Goal: Complete application form: Complete application form

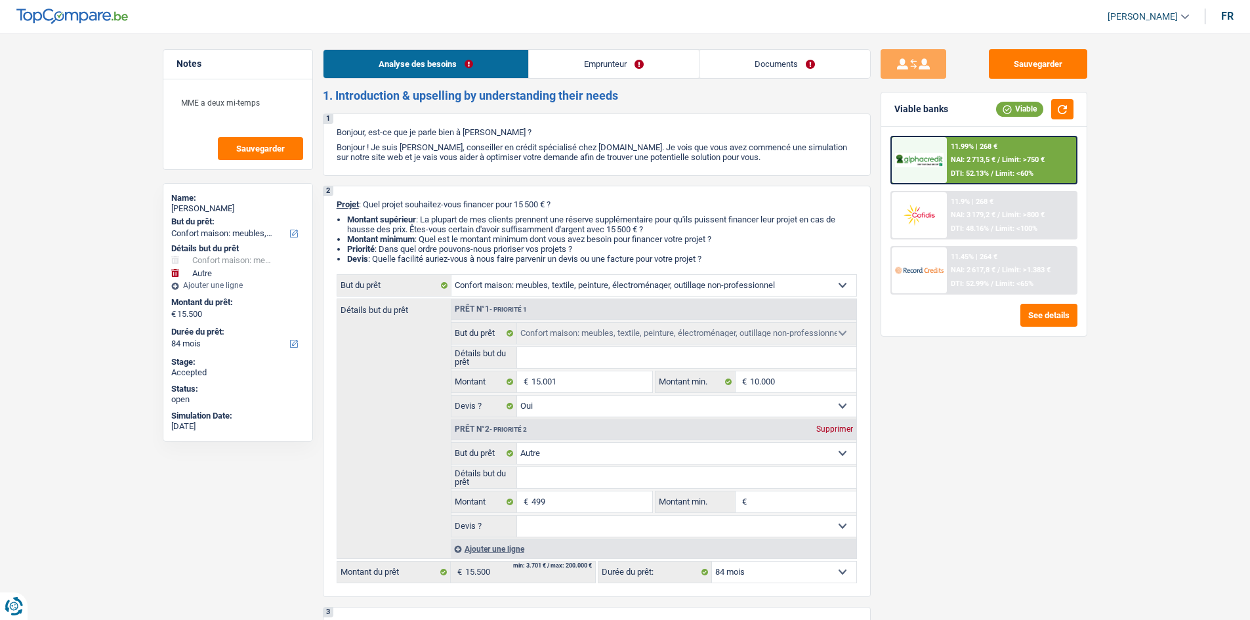
select select "household"
select select "other"
select select "84"
select select "household"
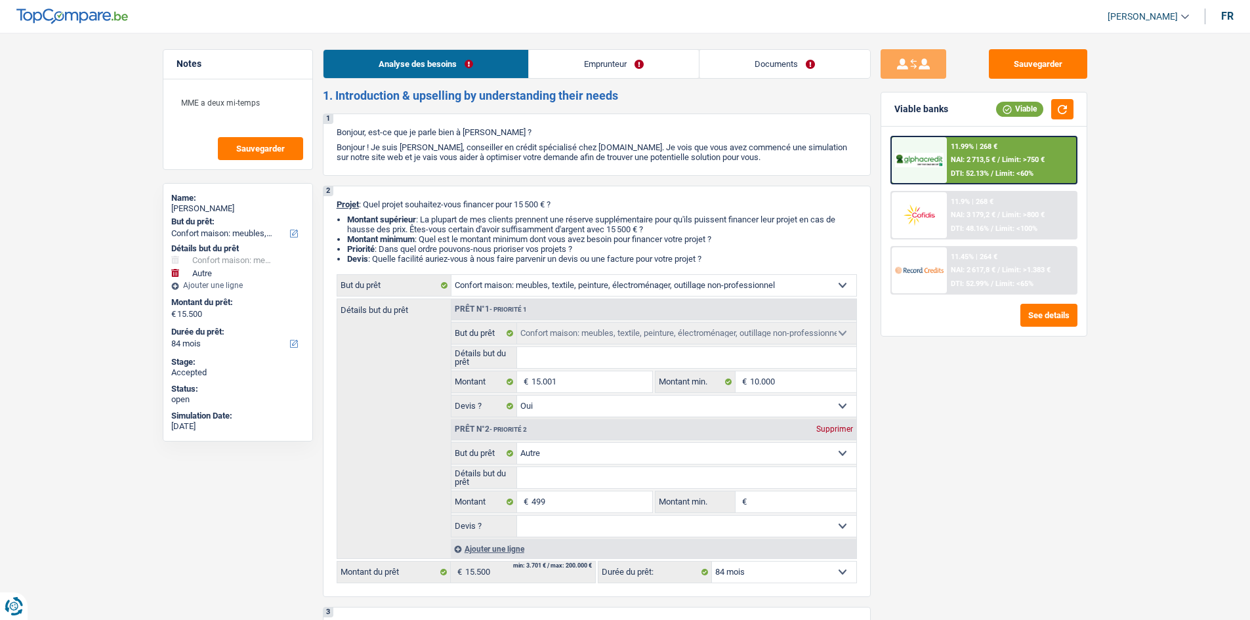
select select "household"
select select "yes"
select select "other"
select select "84"
select select "privateEmployee"
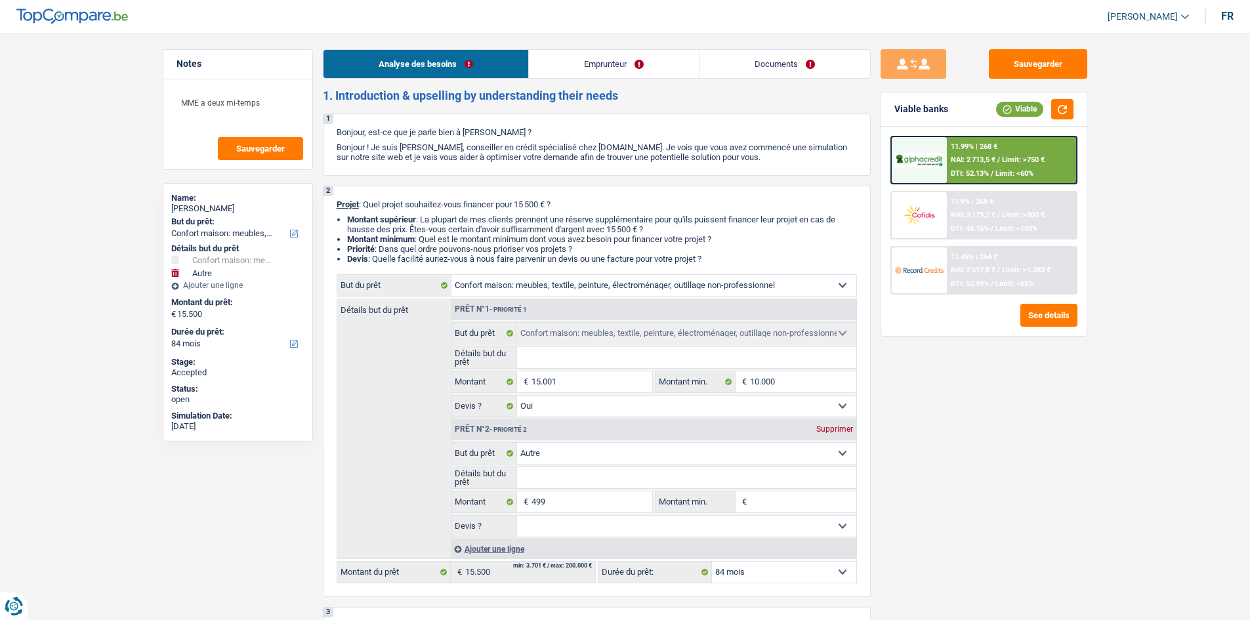
select select "familyAllowances"
select select "netSalary"
select select "mealVouchers"
select select "other"
select select "ownerWithMortgage"
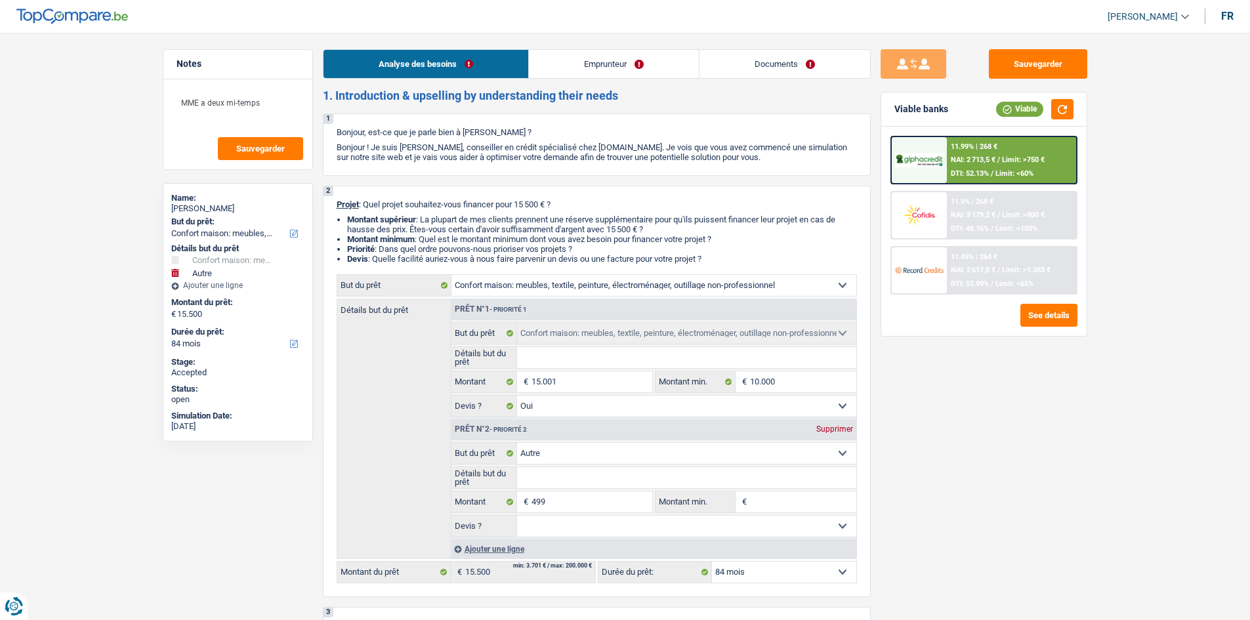
select select "mortgage"
select select "300"
select select "carLoan"
select select "60"
select select "carLoan"
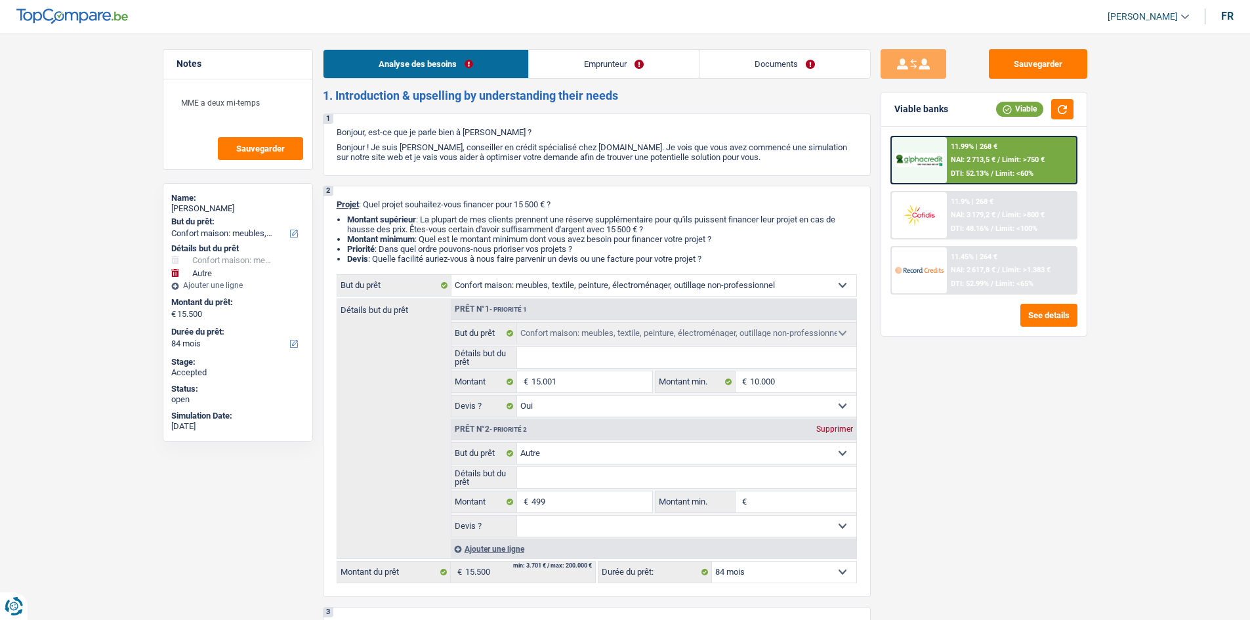
select select "60"
select select "cardOrCredit"
select select "household"
select select "yes"
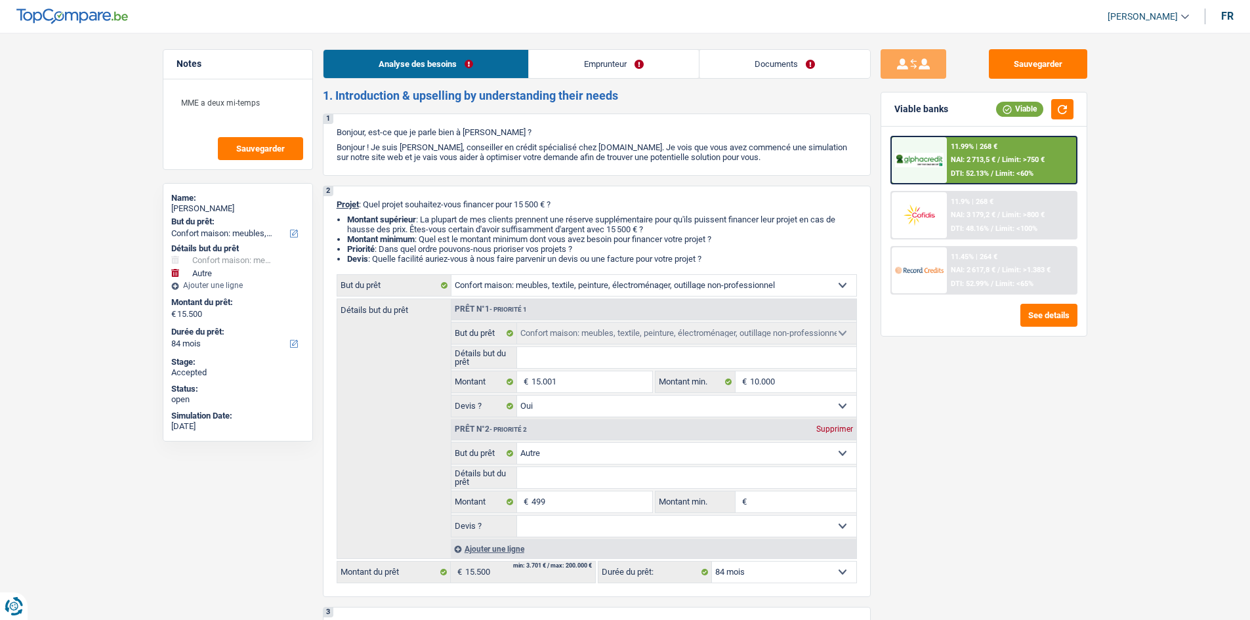
select select "other"
select select "84"
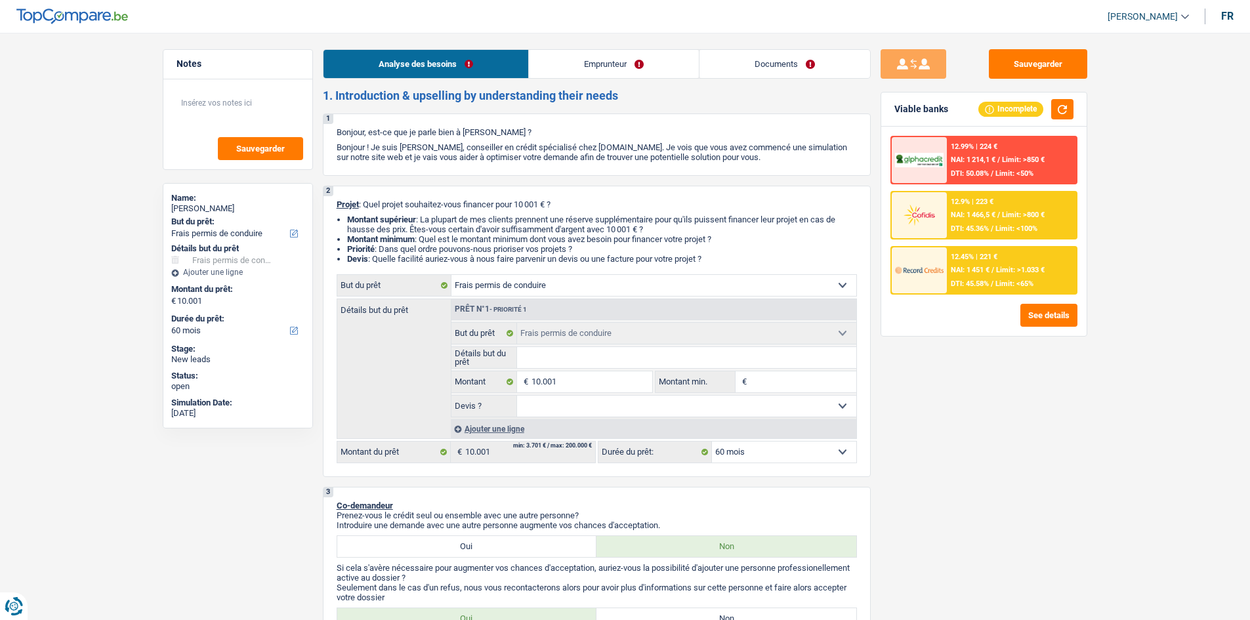
select select "drivingLicense"
select select "60"
select select "drivingLicense"
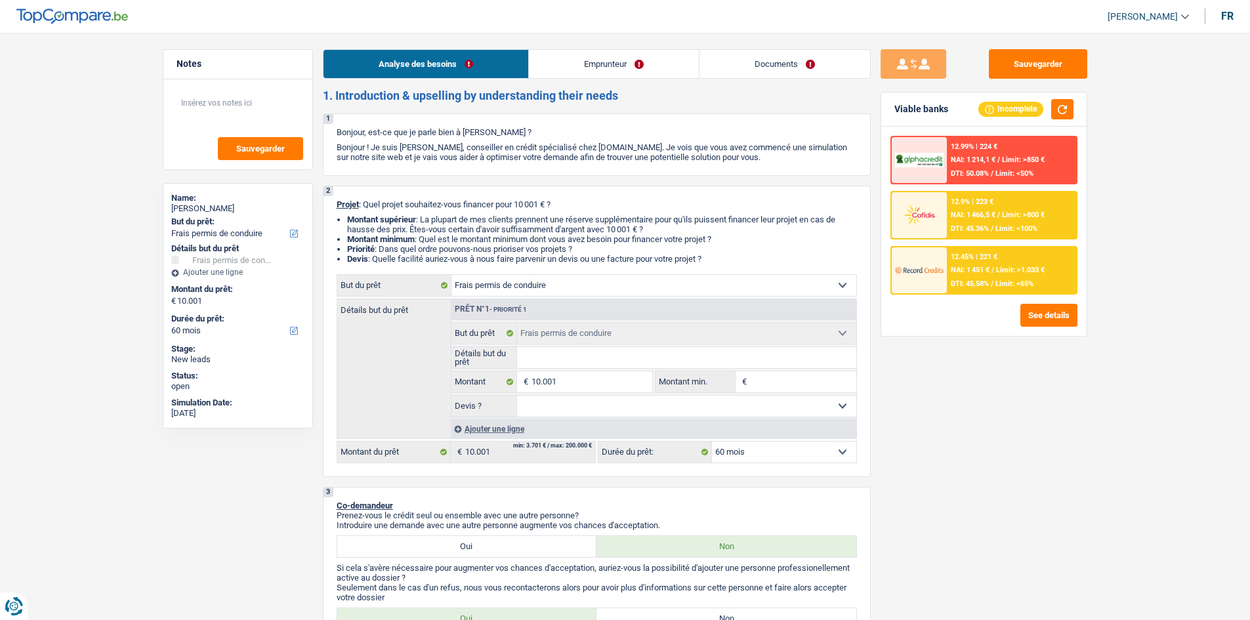
select select "60"
select select "privateEmployee"
select select "netSalary"
select select "familyAllowances"
select select "mealVouchers"
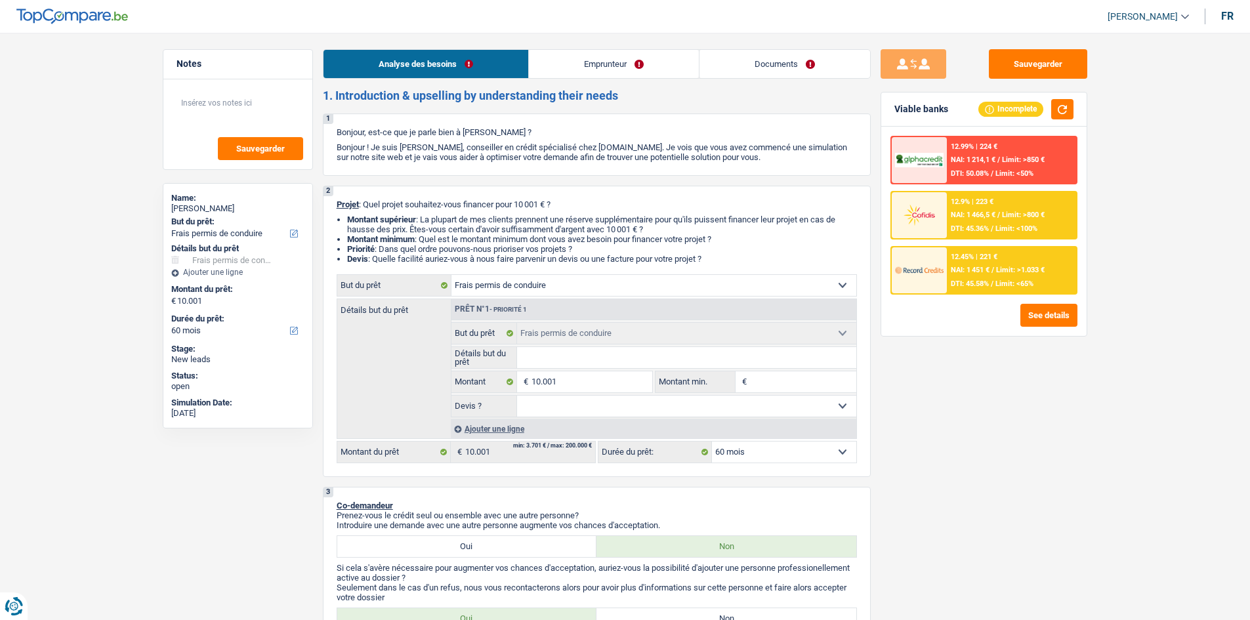
select select "rents"
select select "drivingLicense"
select select "60"
drag, startPoint x: 602, startPoint y: 195, endPoint x: 587, endPoint y: 184, distance: 18.3
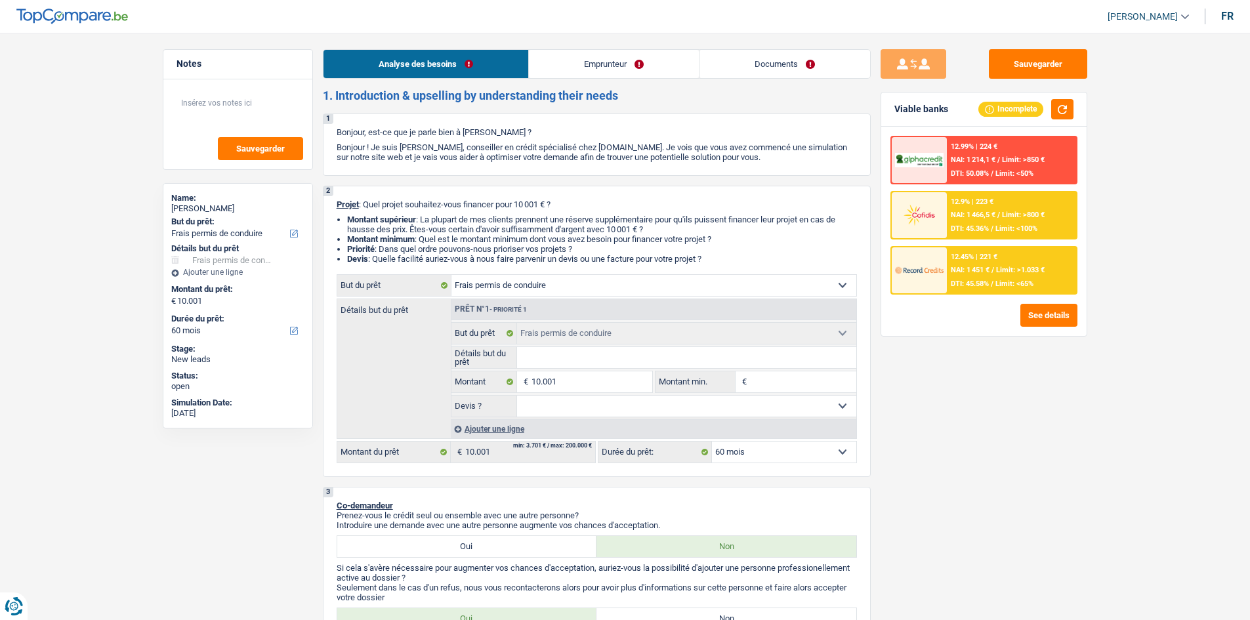
click at [632, 284] on select "Confort maison: meubles, textile, peinture, électroménager, outillage non-profe…" at bounding box center [654, 285] width 405 height 21
click at [452, 275] on select "Confort maison: meubles, textile, peinture, électroménager, outillage non-profe…" at bounding box center [654, 285] width 405 height 21
click at [616, 362] on input "Détails but du prêt" at bounding box center [686, 357] width 339 height 21
type input "P"
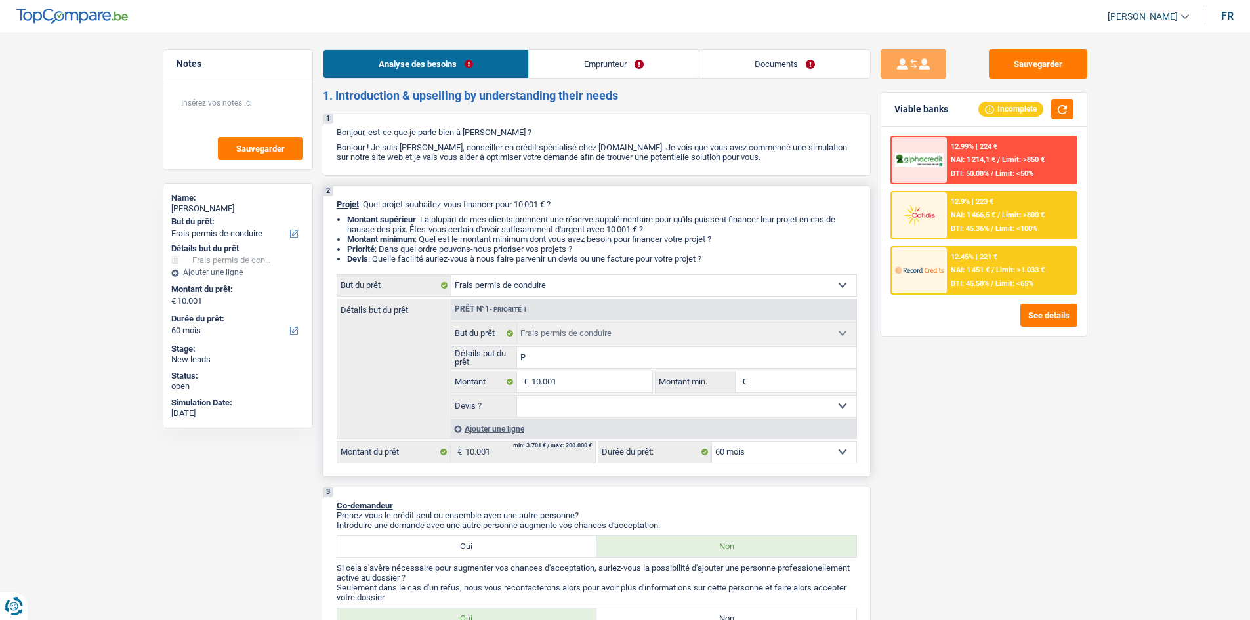
type input "P"
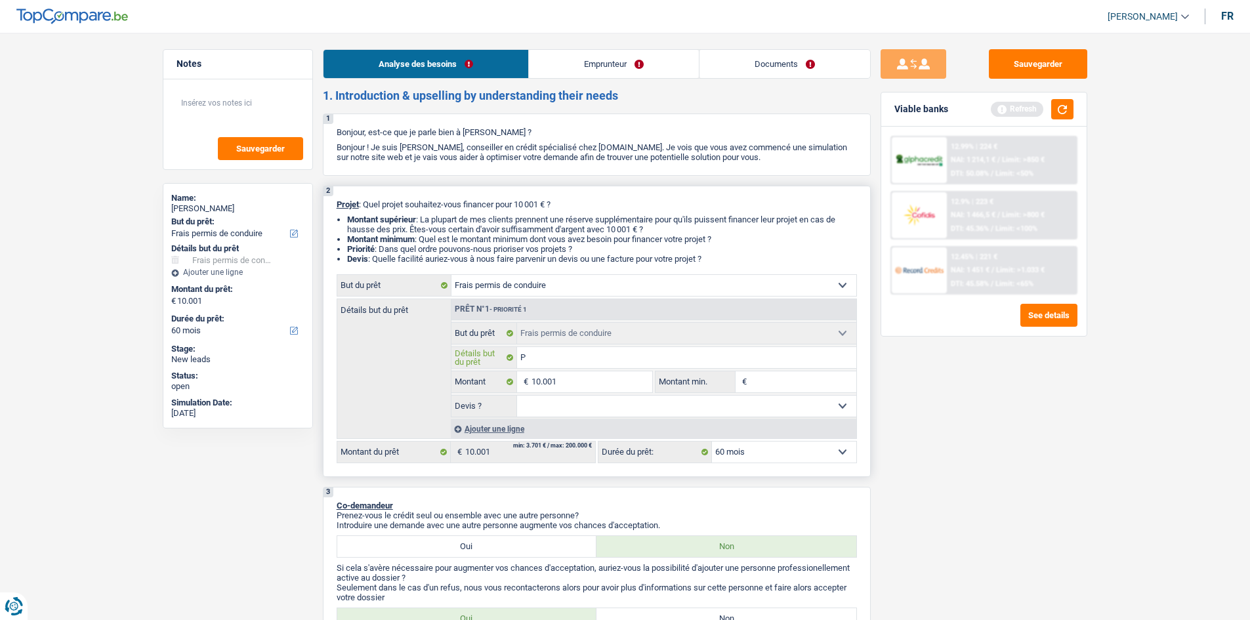
type input "Pe"
type input "Per"
type input "Perm"
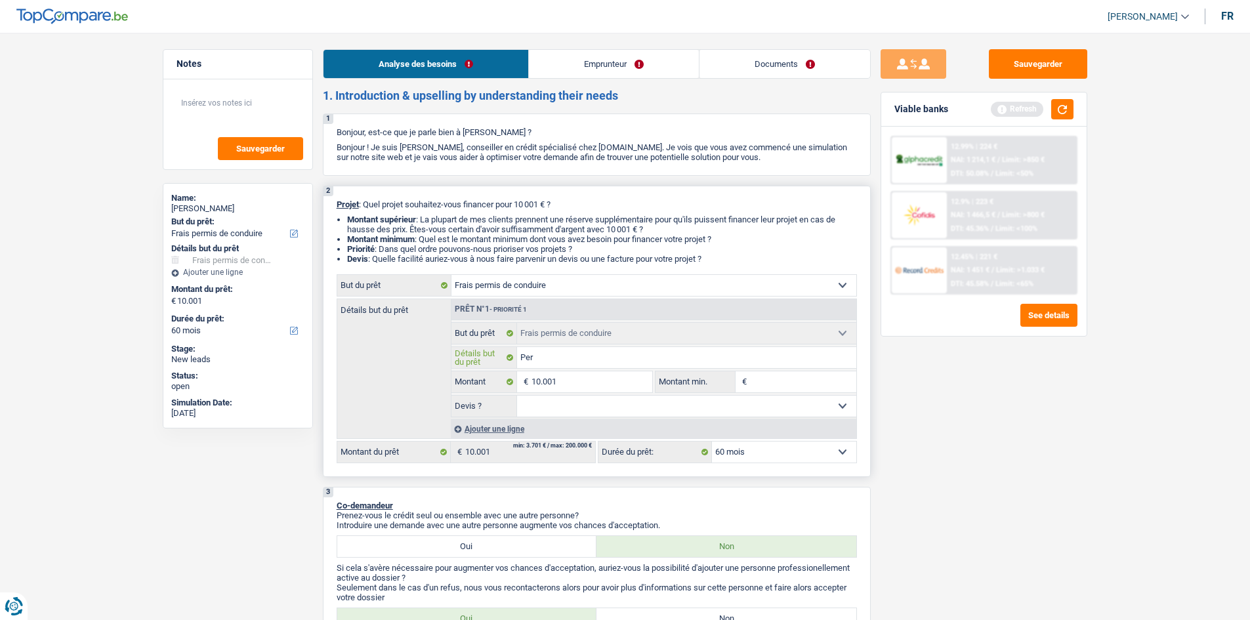
type input "Perm"
type input "Permi"
type input "Permis"
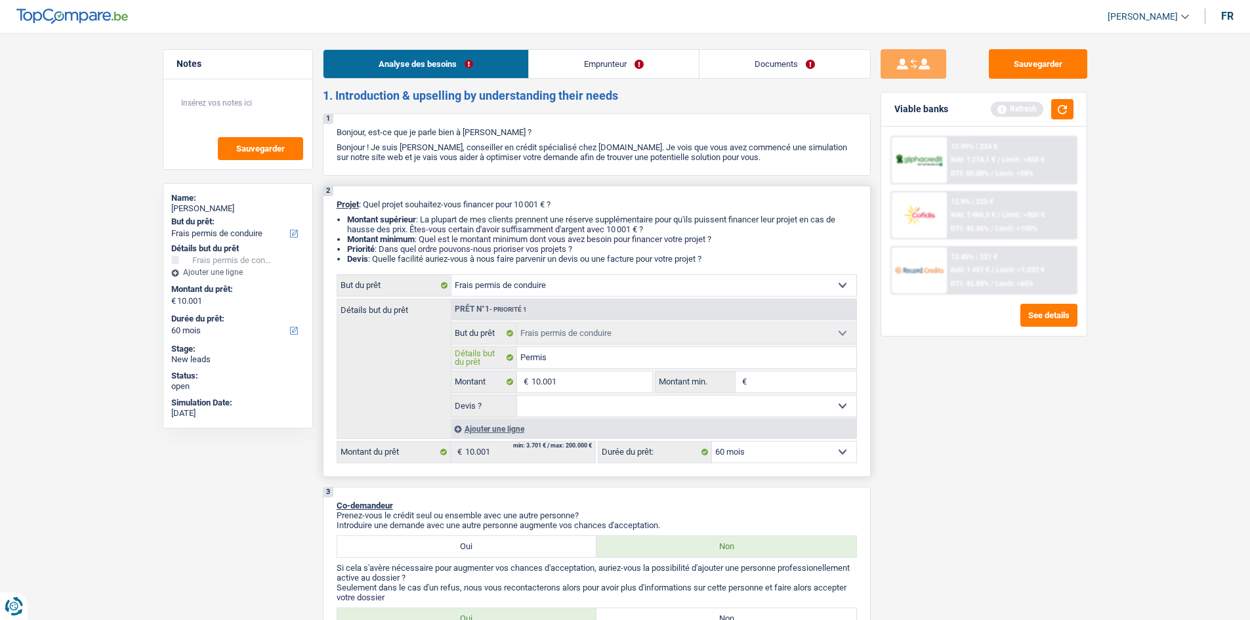
type input "Permis"
type input "Permis d"
type input "Permis de"
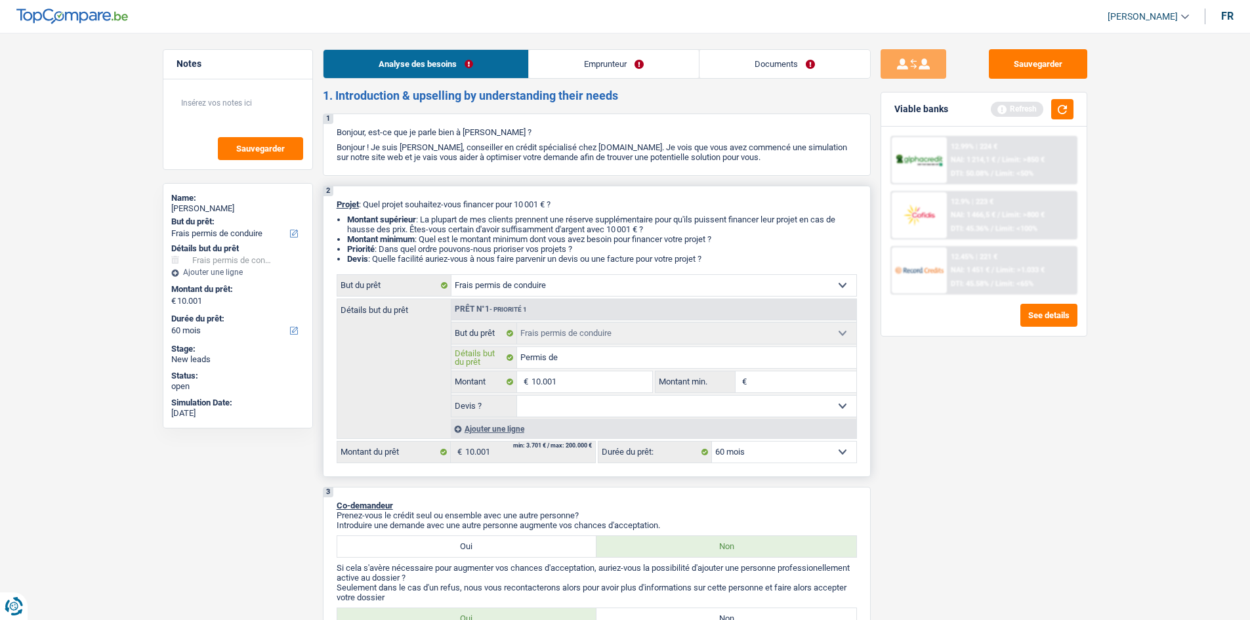
type input "Permis de"
type input "Permis de c"
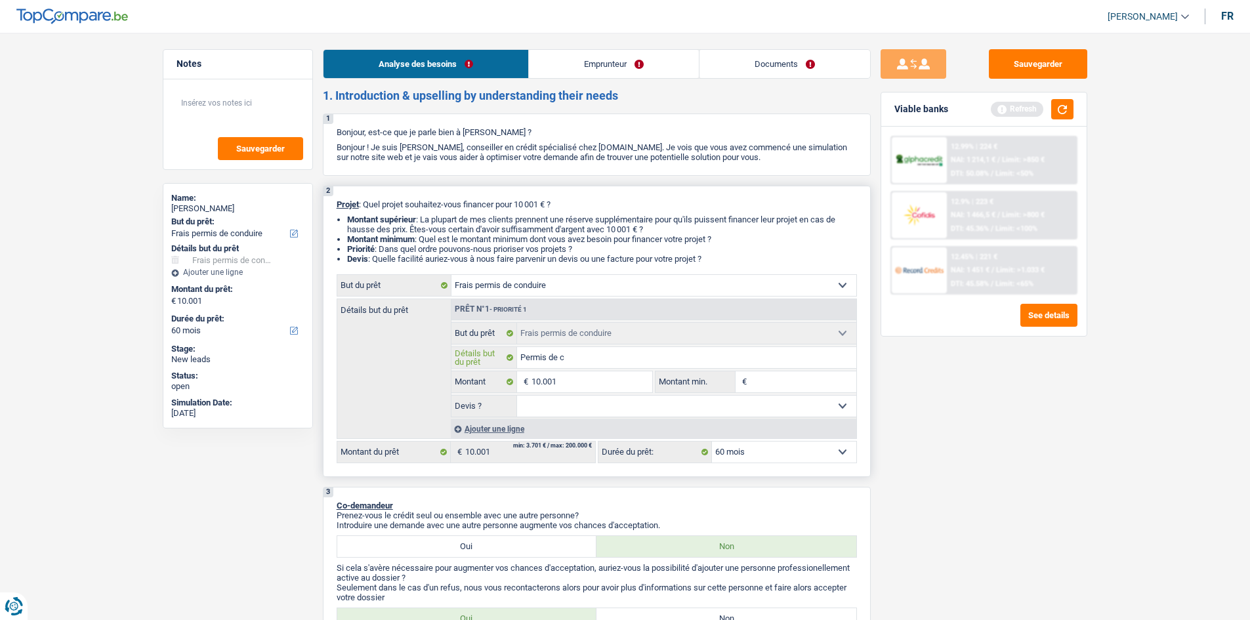
type input "Permis de co"
type input "Permis de con"
type input "Permis de cond"
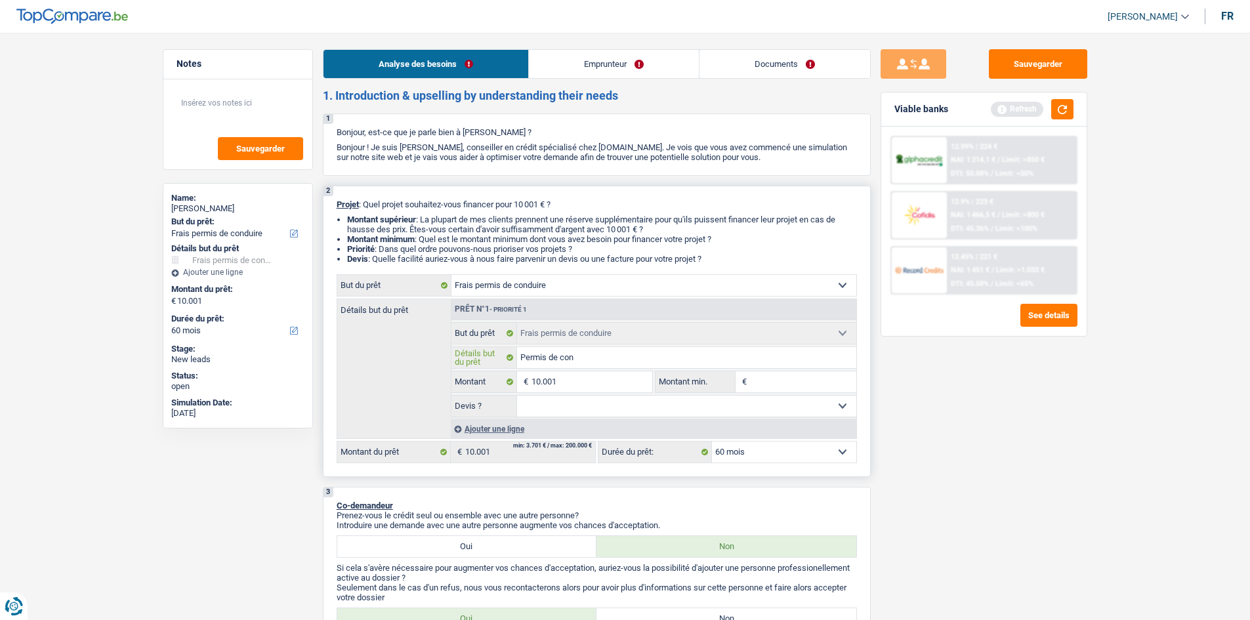
type input "Permis de cond"
type input "Permis de condu"
type input "Permis de condui"
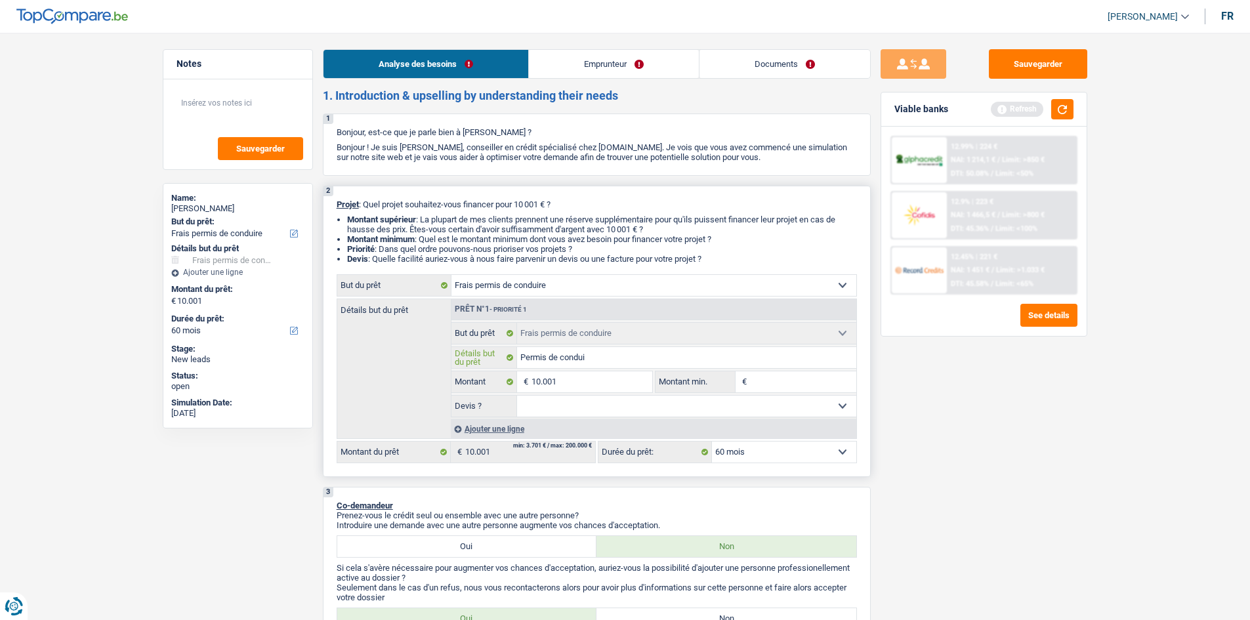
type input "Permis de conduir"
type input "Permis de conduire"
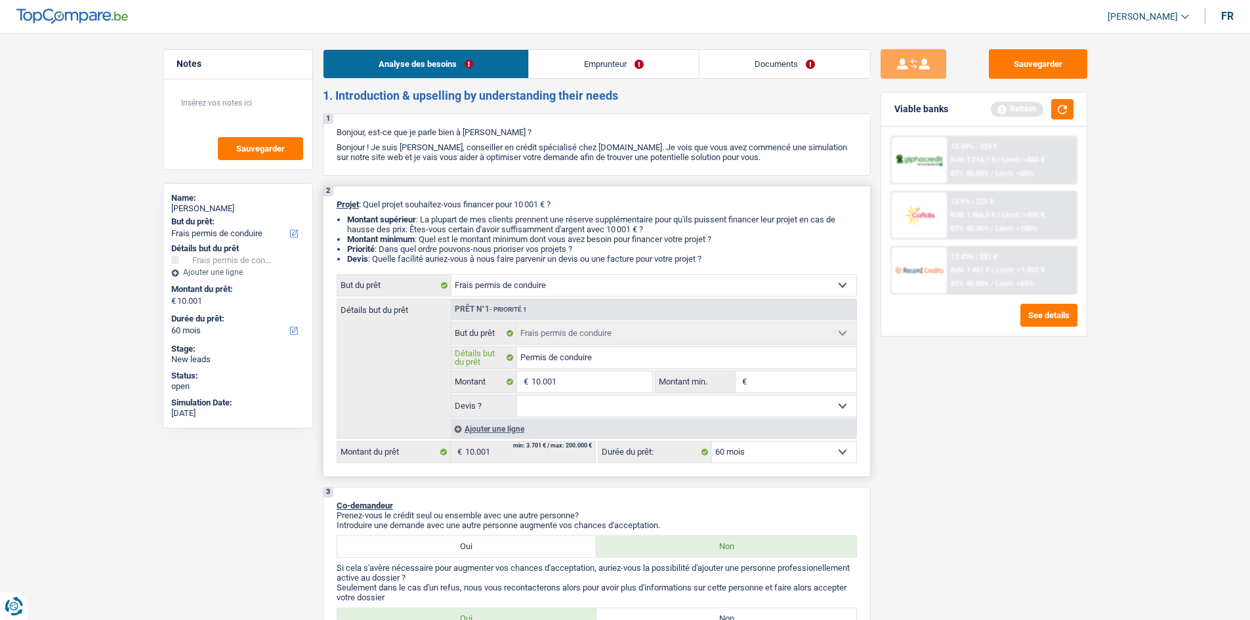
type input "Permis de conduire"
click at [832, 288] on select "Confort maison: meubles, textile, peinture, électroménager, outillage non-profe…" at bounding box center [654, 285] width 405 height 21
click at [452, 275] on select "Confort maison: meubles, textile, peinture, électroménager, outillage non-profe…" at bounding box center [654, 285] width 405 height 21
click at [778, 384] on input "Montant min." at bounding box center [803, 382] width 106 height 21
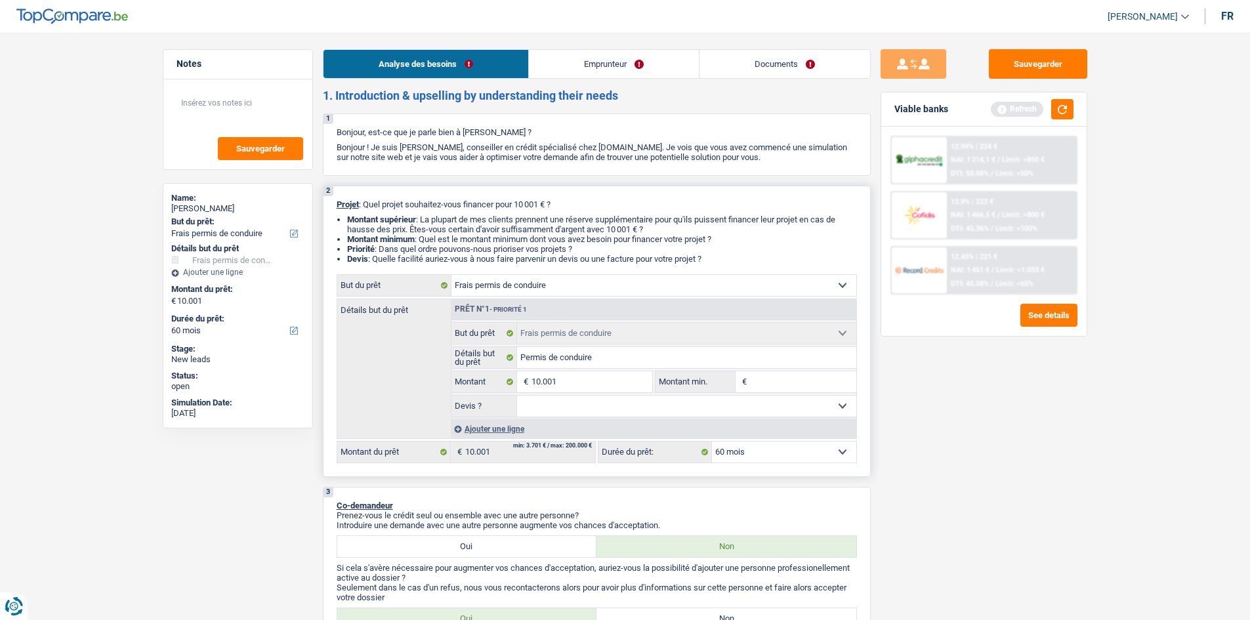
type input "5"
type input "50"
type input "500"
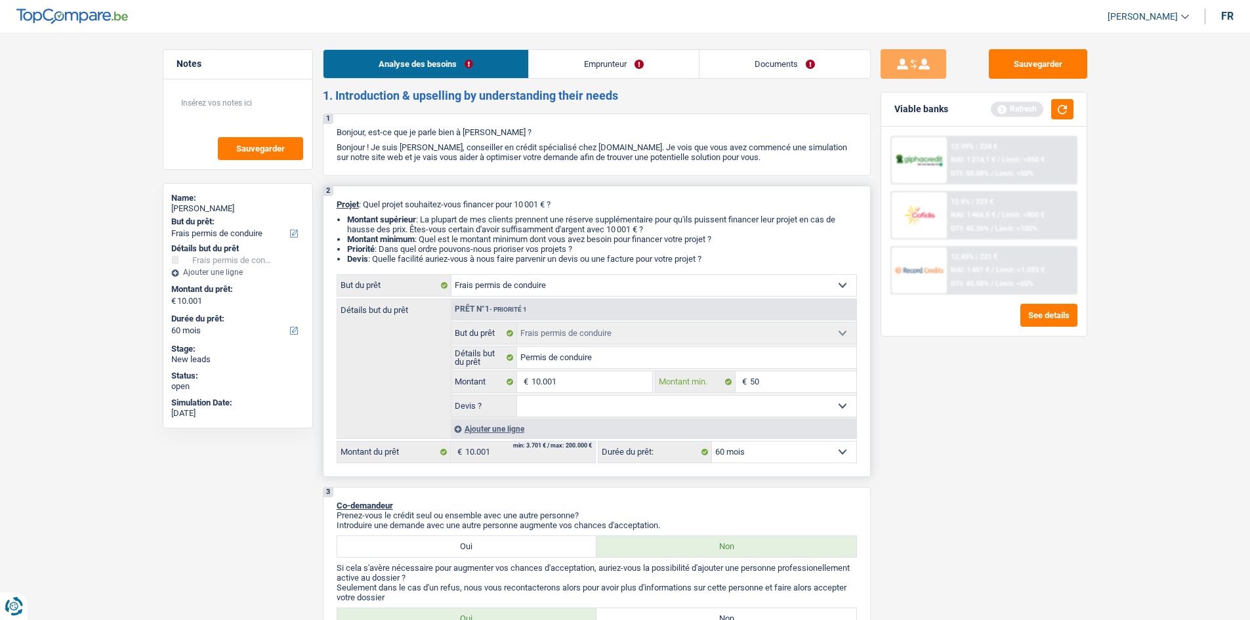
type input "500"
type input "5.001"
click at [775, 402] on select "Oui Non Non répondu Sélectionner une option" at bounding box center [686, 406] width 339 height 21
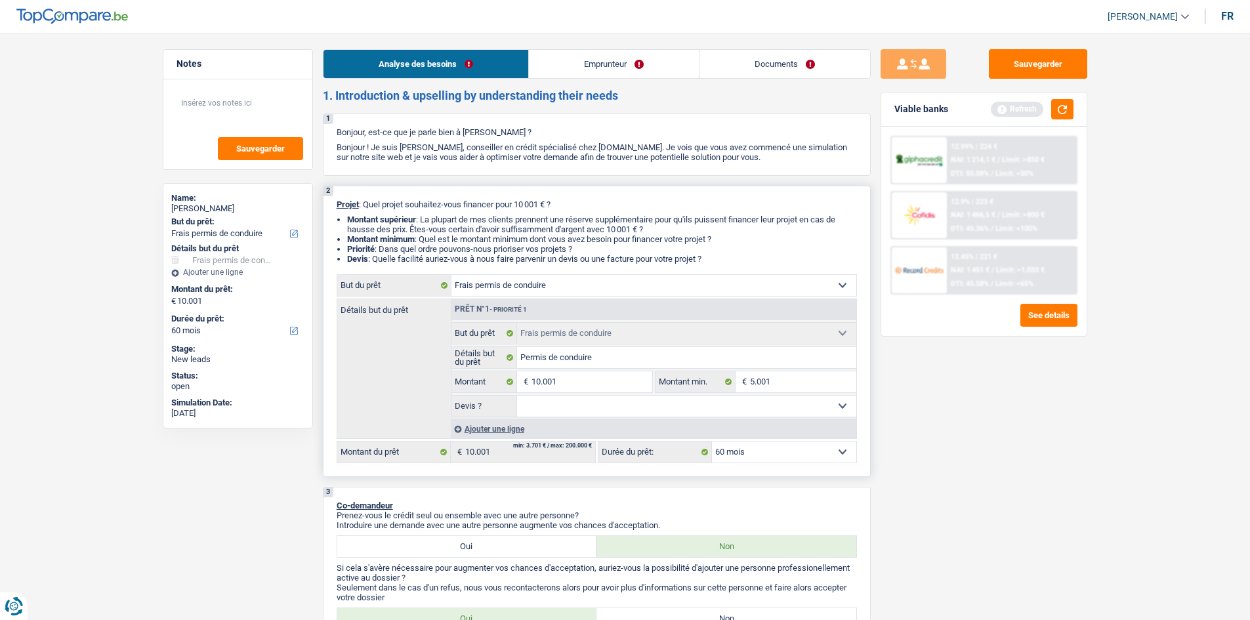
select select "false"
click at [517, 396] on select "Oui Non Non répondu Sélectionner une option" at bounding box center [686, 406] width 339 height 21
select select "false"
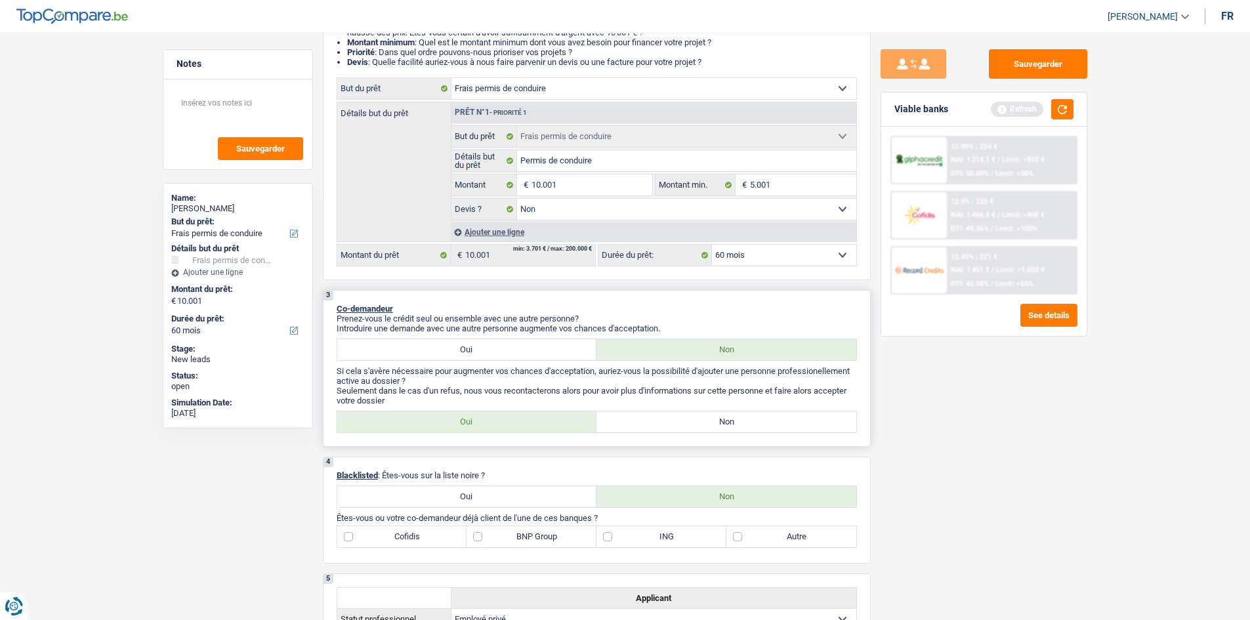
scroll to position [328, 0]
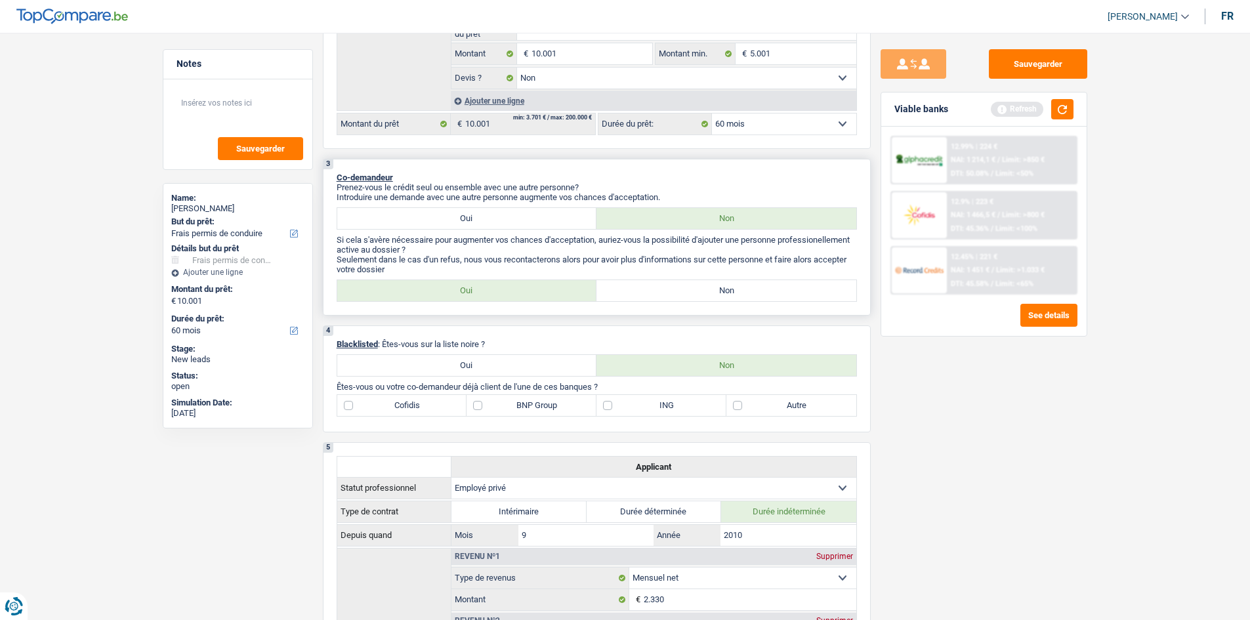
click at [682, 296] on label "Non" at bounding box center [727, 290] width 260 height 21
click at [682, 296] on input "Non" at bounding box center [727, 290] width 260 height 21
radio input "true"
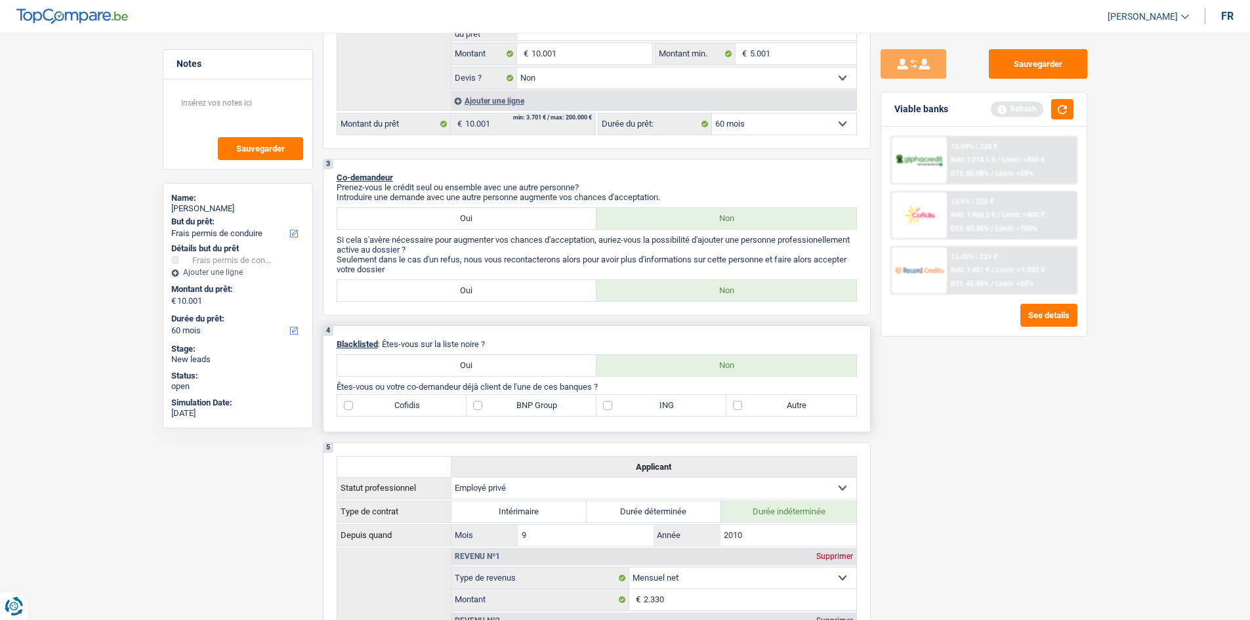
click at [609, 404] on label "ING" at bounding box center [662, 405] width 130 height 21
click at [609, 404] on input "ING" at bounding box center [662, 405] width 130 height 21
checkbox input "true"
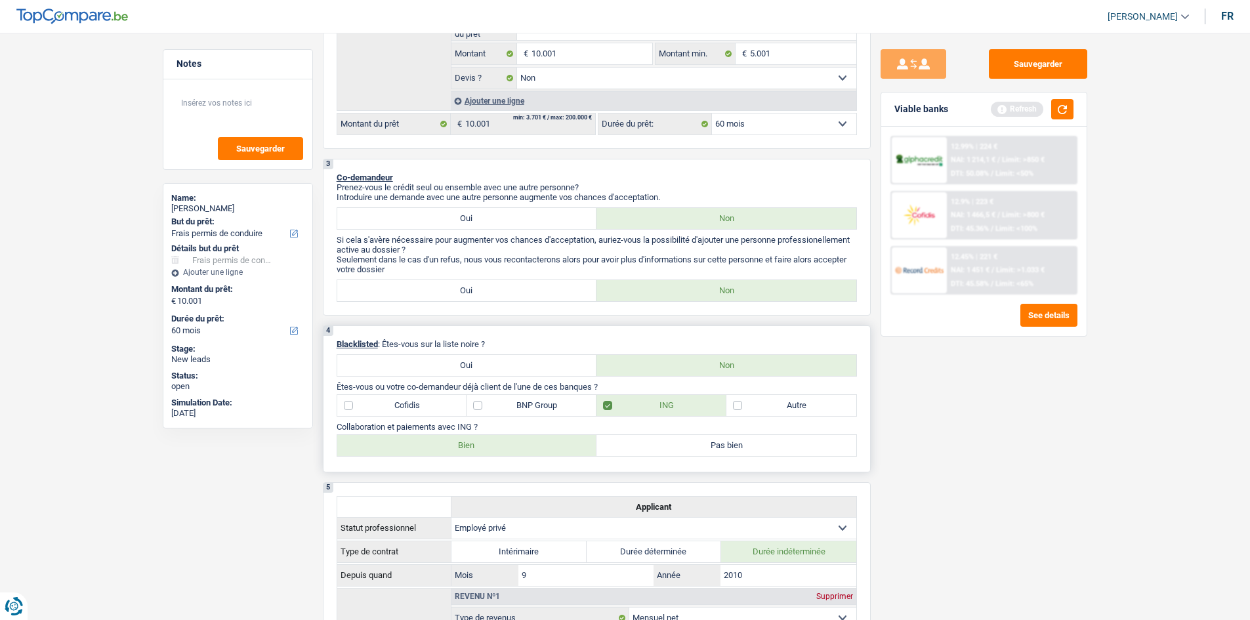
click at [481, 441] on label "Bien" at bounding box center [467, 445] width 260 height 21
click at [481, 441] on input "Bien" at bounding box center [467, 445] width 260 height 21
radio input "true"
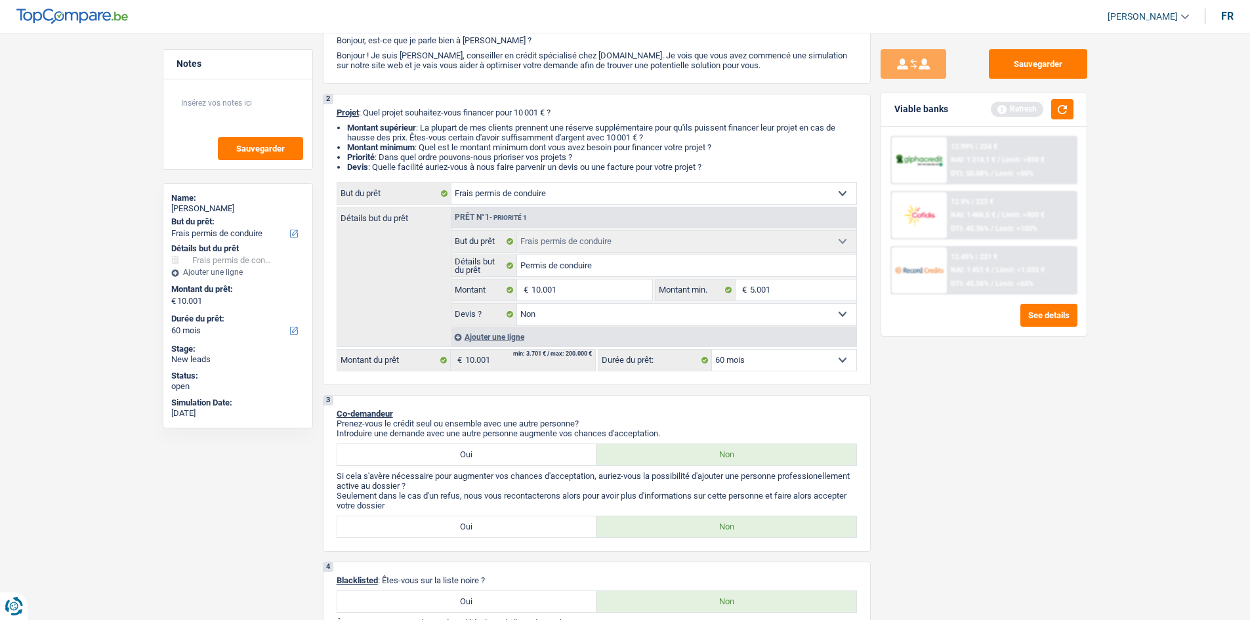
scroll to position [0, 0]
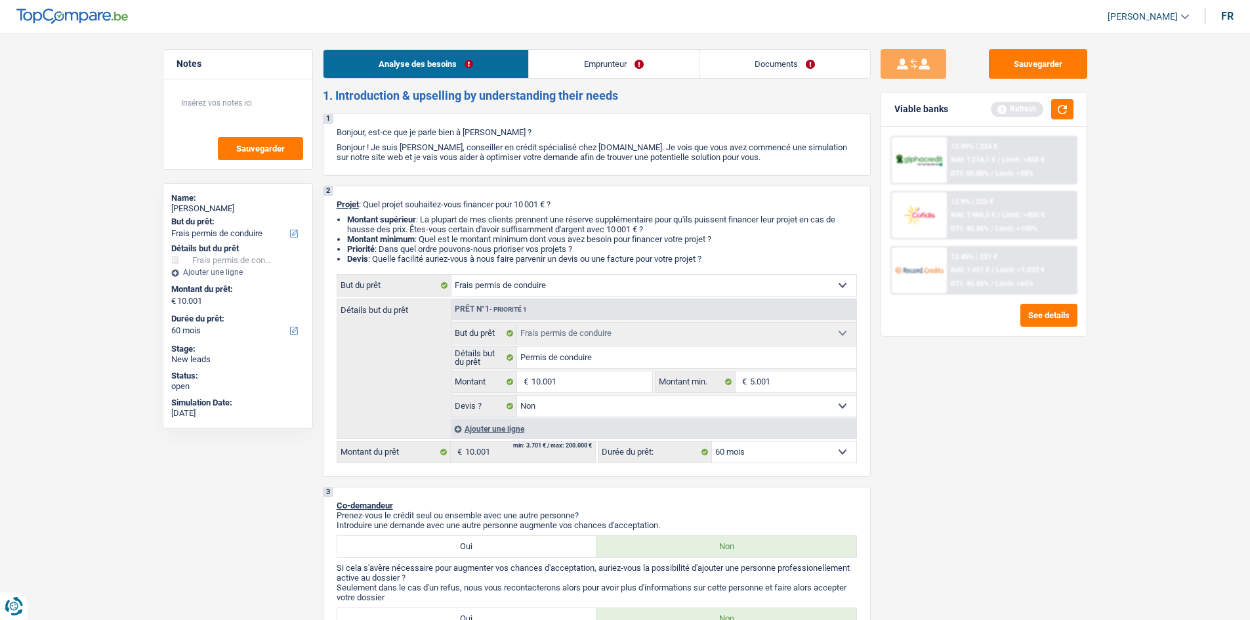
click at [620, 66] on link "Emprunteur" at bounding box center [614, 64] width 170 height 28
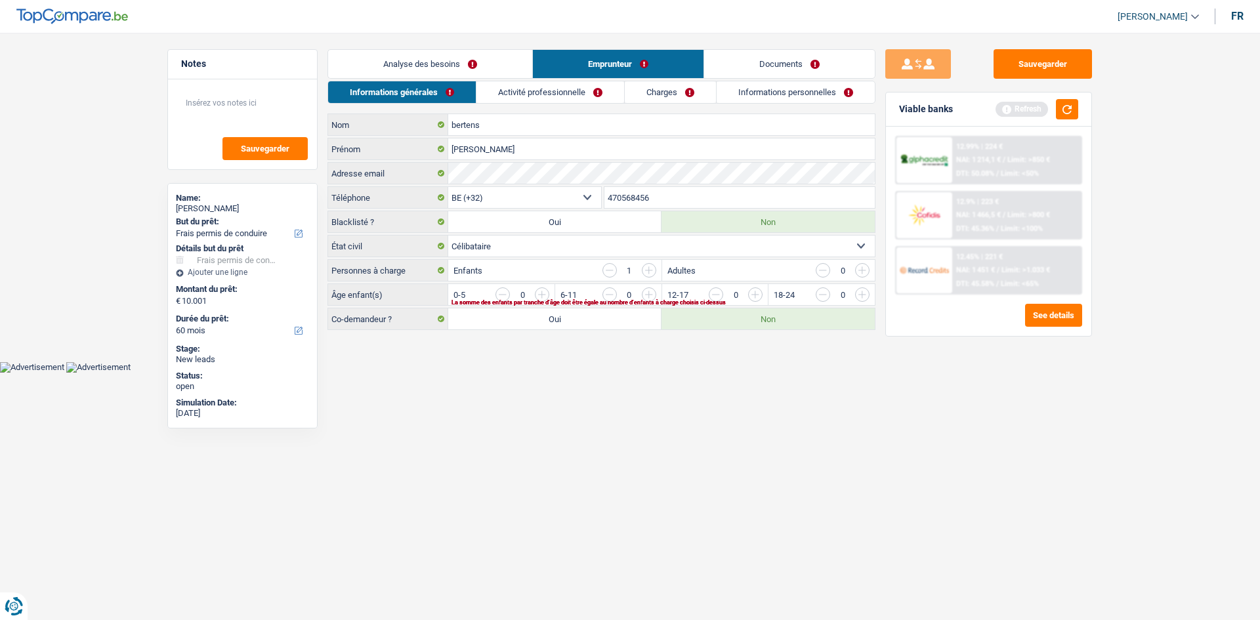
click at [485, 67] on link "Analyse des besoins" at bounding box center [430, 64] width 204 height 28
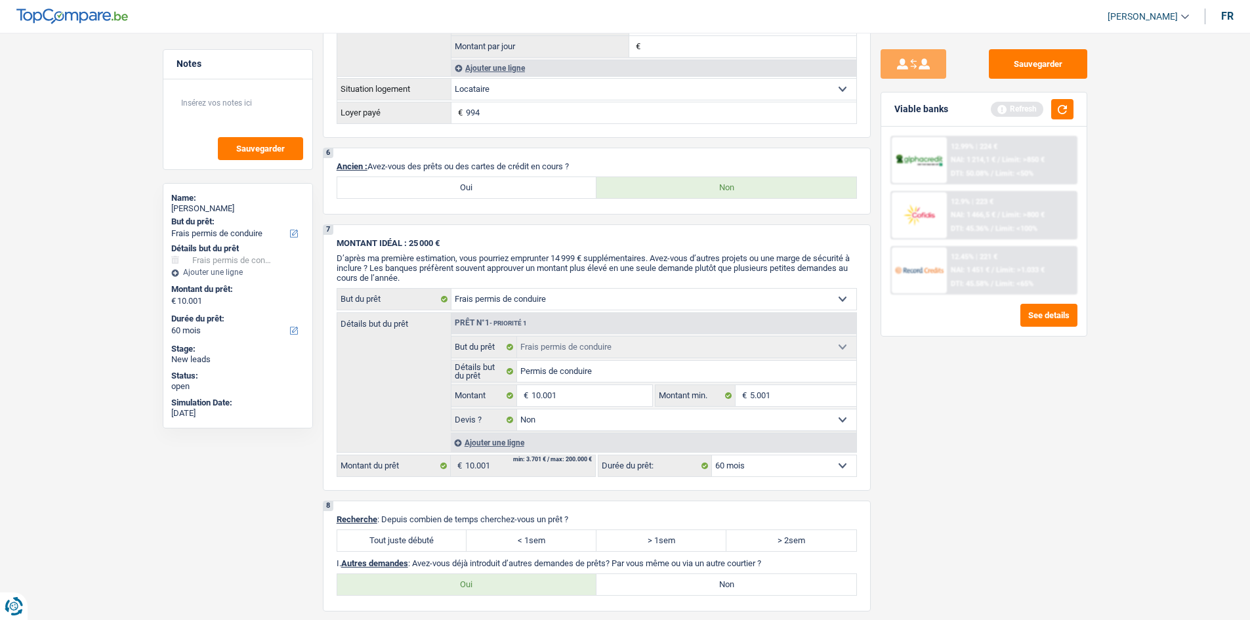
scroll to position [1116, 0]
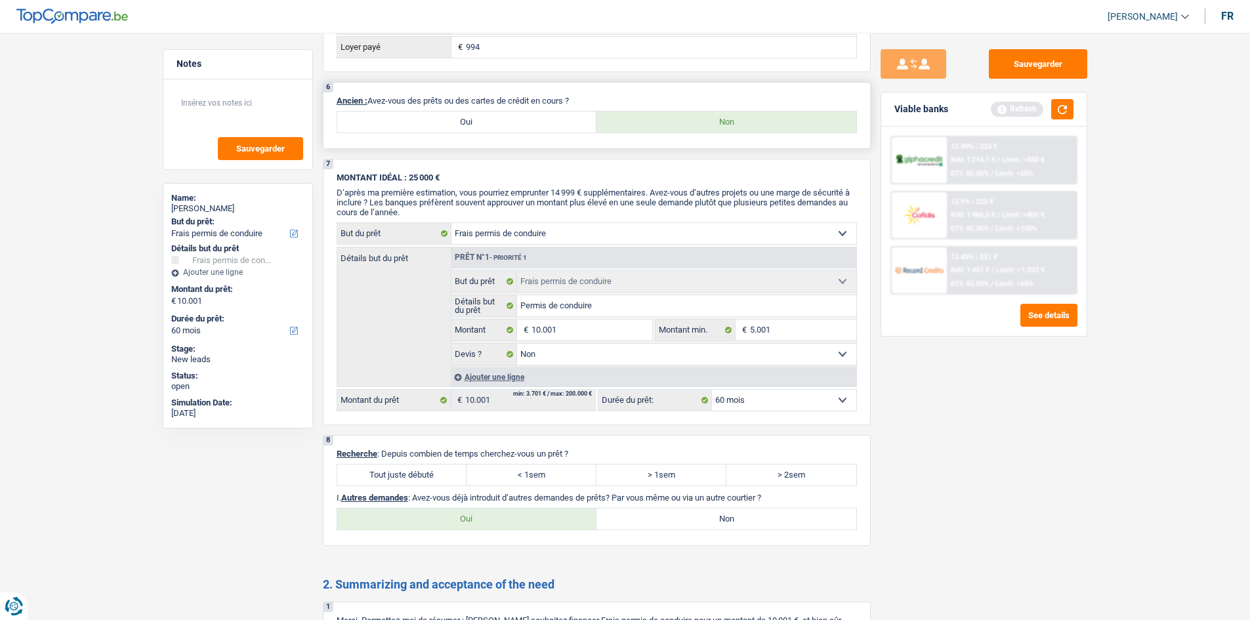
click at [473, 127] on label "Oui" at bounding box center [467, 122] width 260 height 21
click at [473, 127] on input "Oui" at bounding box center [467, 122] width 260 height 21
radio input "true"
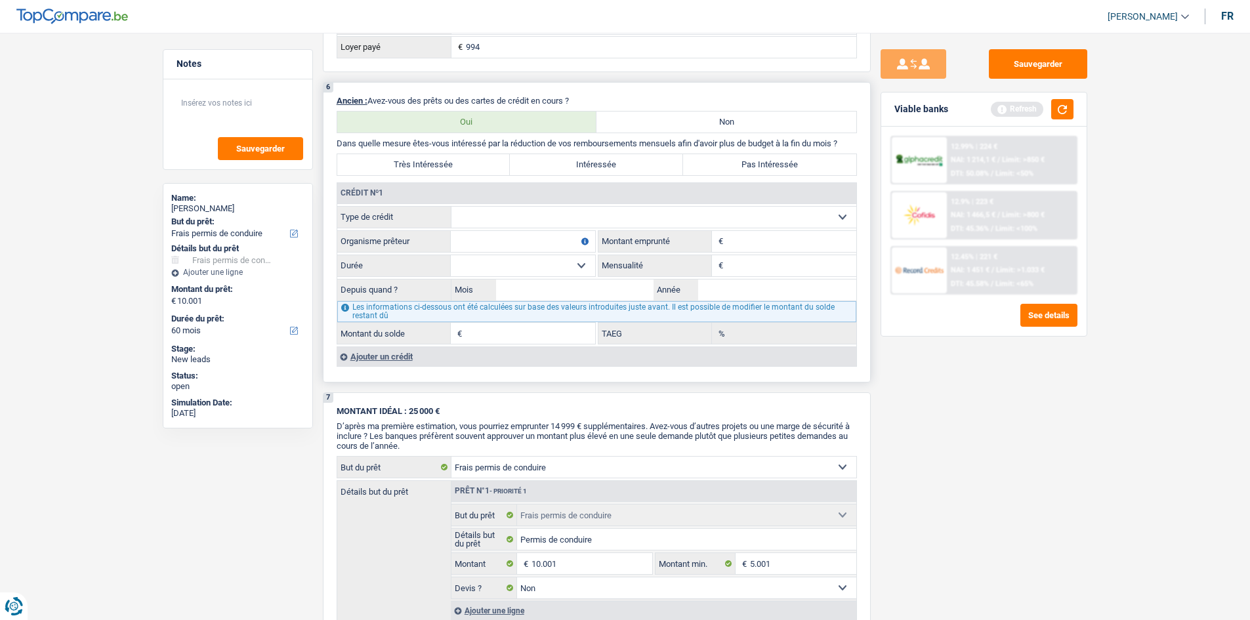
click at [552, 213] on select "Carte ou ouverture de crédit Prêt hypothécaire Vente à tempérament Prêt à tempé…" at bounding box center [654, 217] width 405 height 21
select select "cardOrCredit"
type input "0"
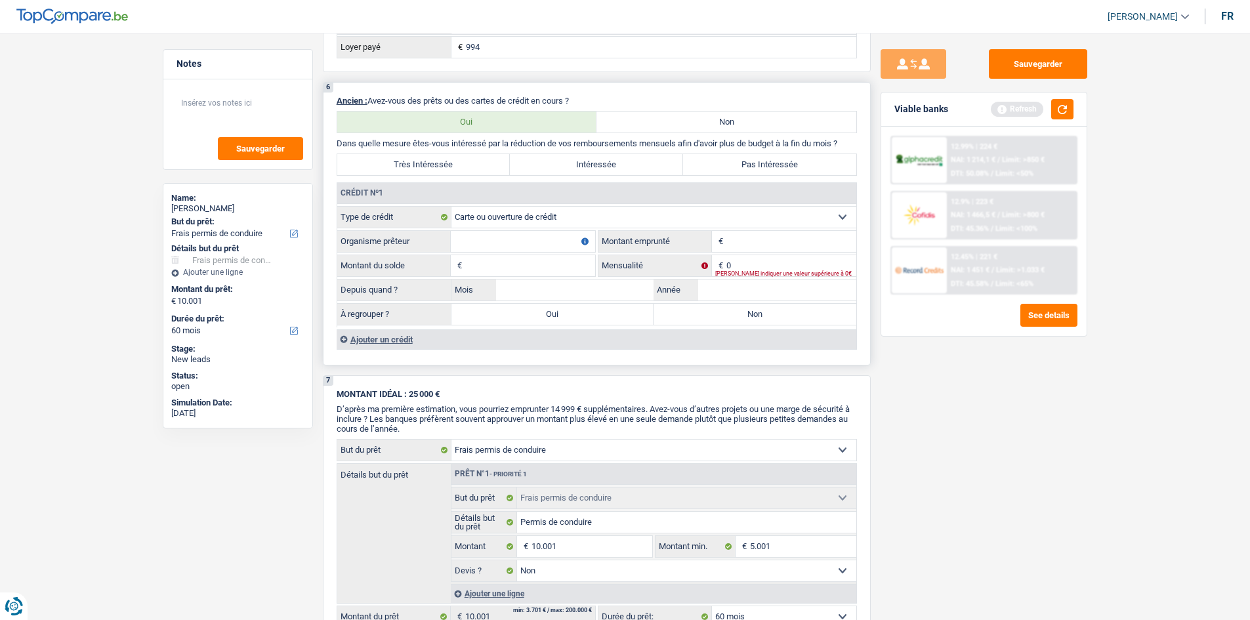
click at [507, 244] on input "Organisme prêteur" at bounding box center [523, 241] width 144 height 21
click at [742, 246] on input "Montant" at bounding box center [792, 241] width 130 height 21
type input "500"
click at [506, 268] on input "Montant du solde" at bounding box center [530, 265] width 130 height 21
type input "500"
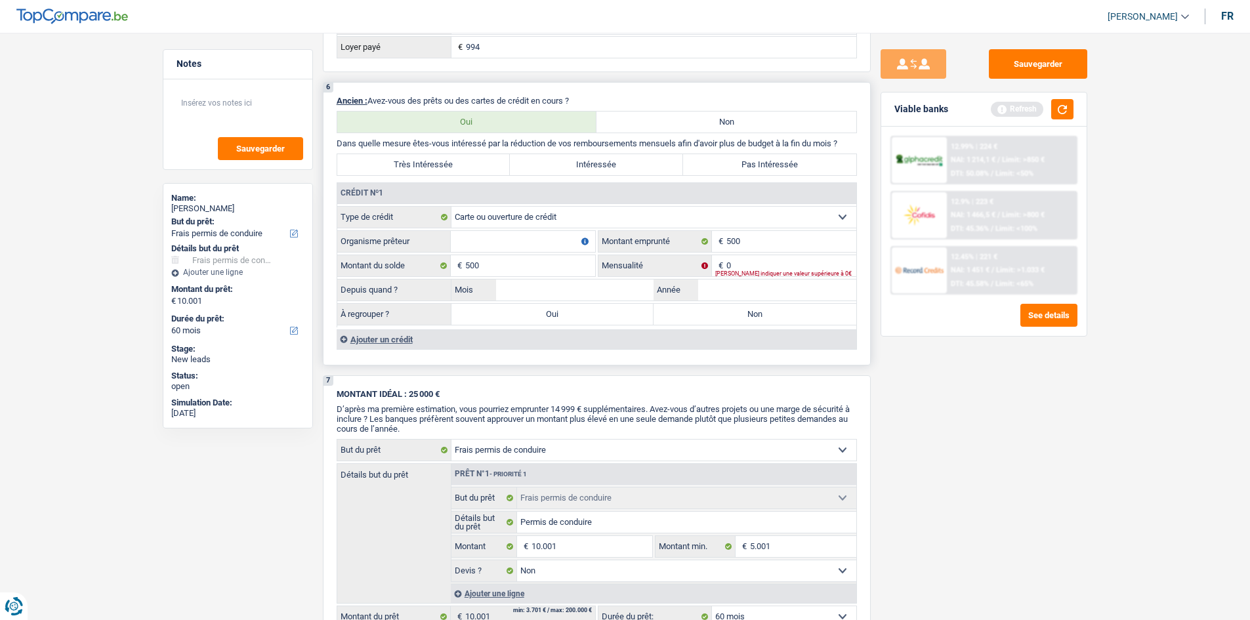
click at [496, 240] on input "Organisme prêteur" at bounding box center [523, 241] width 144 height 21
type input "ING"
click at [532, 289] on input "Mois" at bounding box center [575, 290] width 158 height 21
type input "08"
type input "2025"
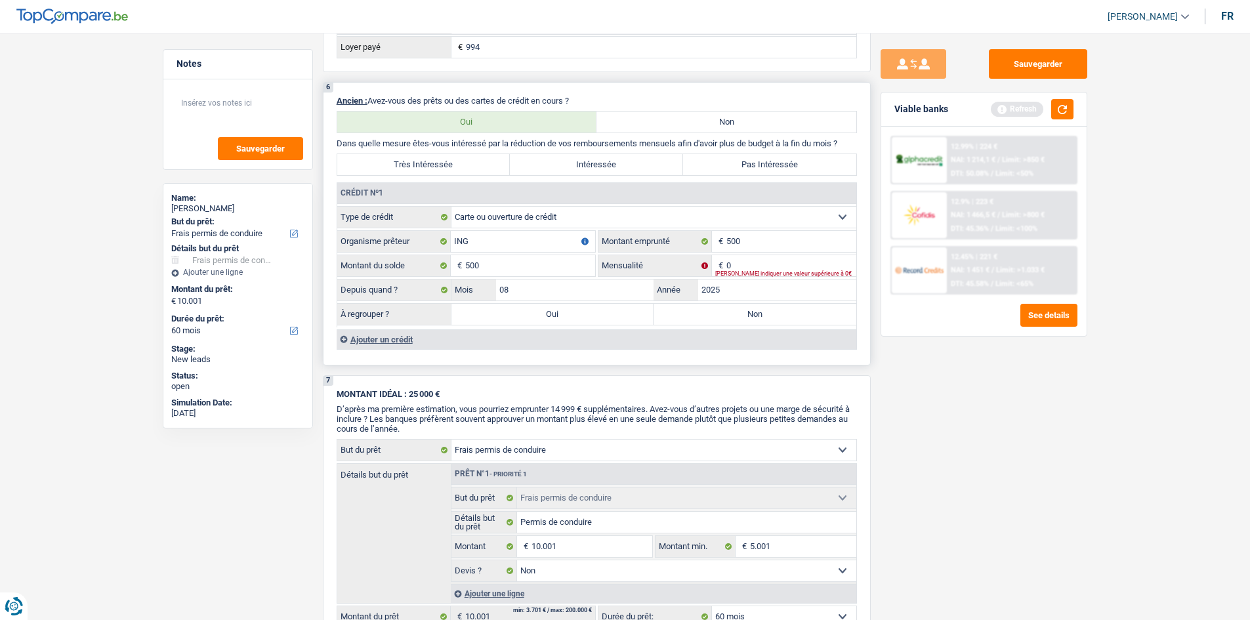
click at [736, 311] on label "Non" at bounding box center [755, 314] width 203 height 21
click at [736, 311] on input "Non" at bounding box center [755, 314] width 203 height 21
radio input "true"
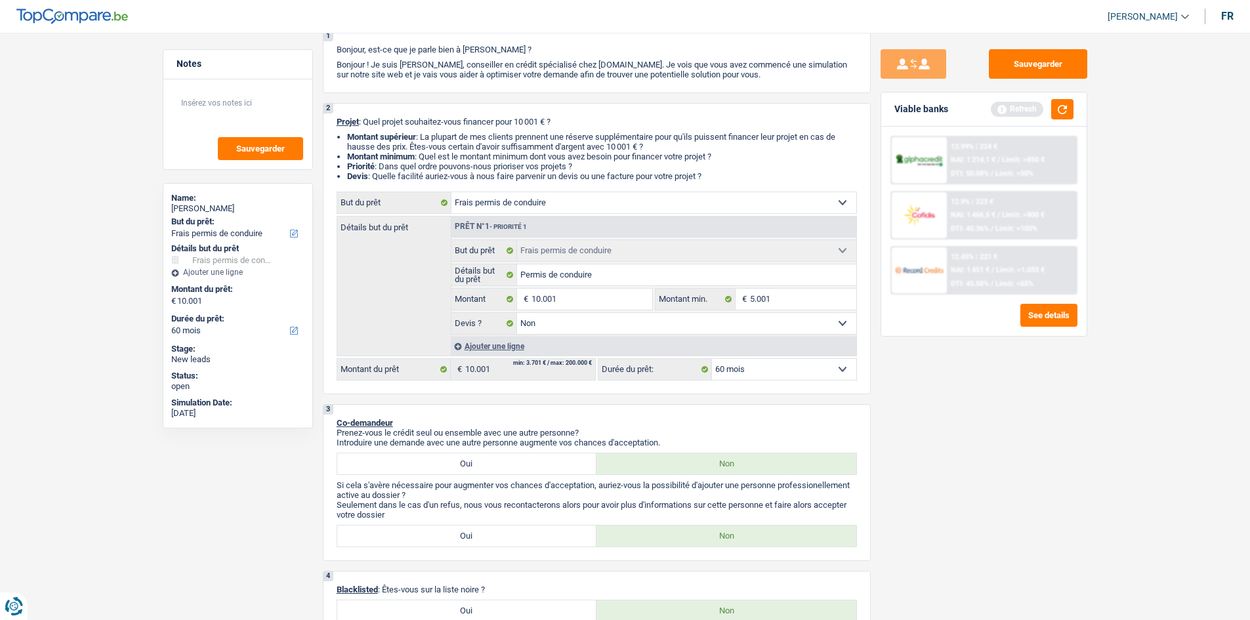
scroll to position [0, 0]
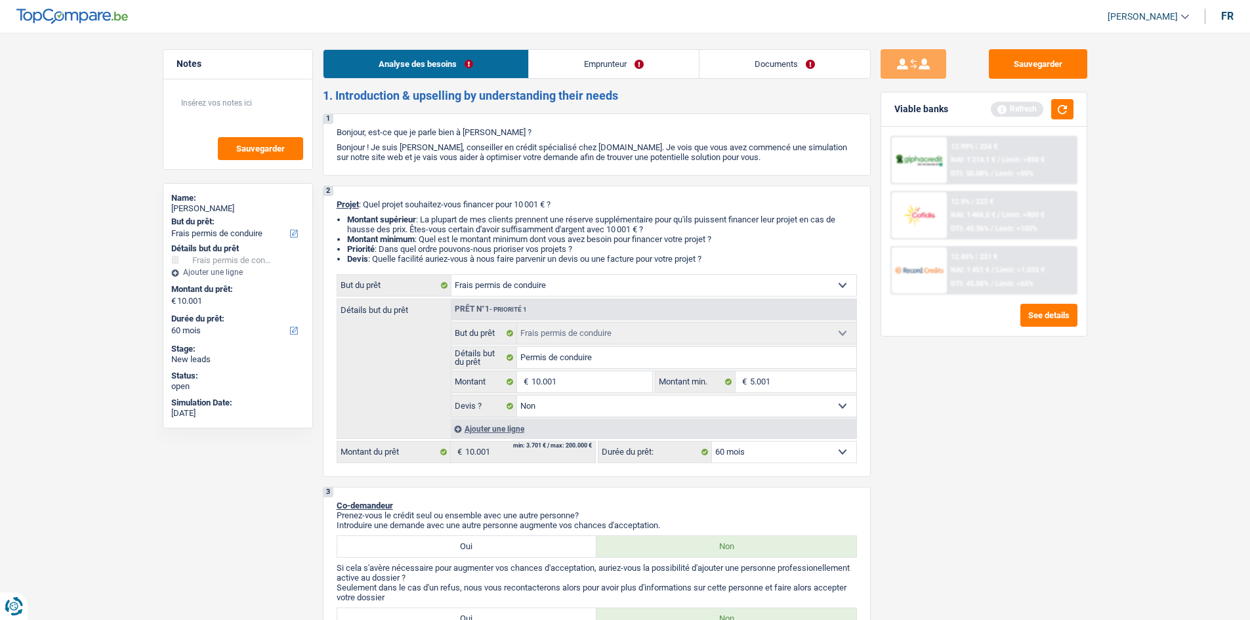
click at [593, 64] on link "Emprunteur" at bounding box center [614, 64] width 170 height 28
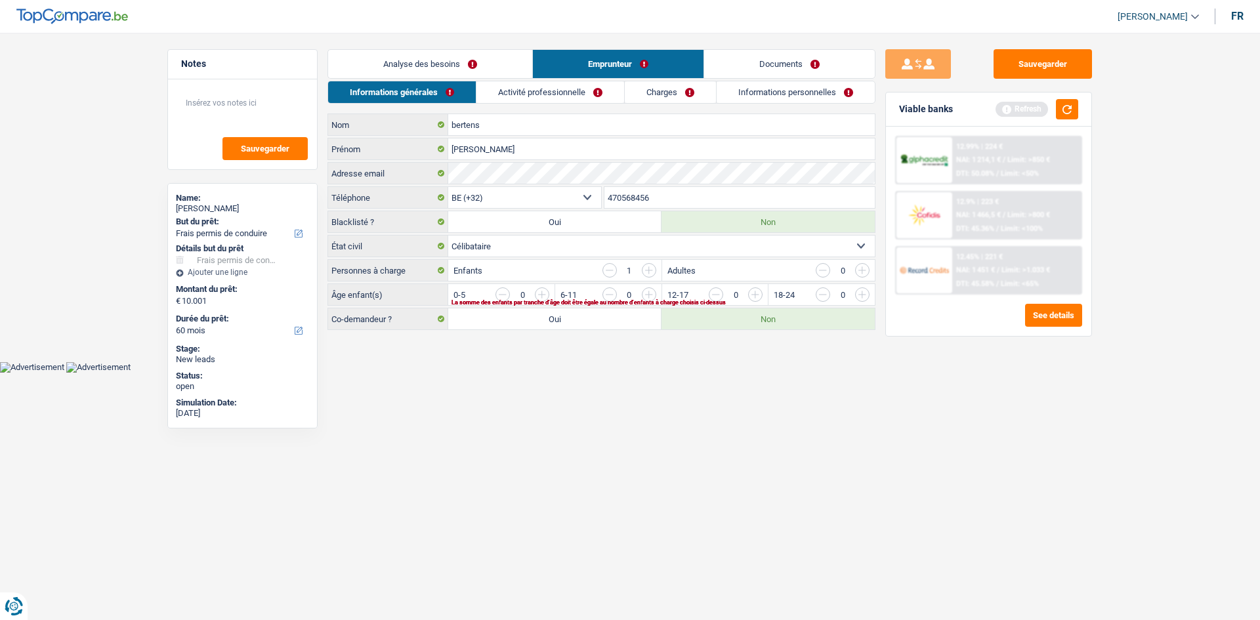
click at [648, 289] on input "button" at bounding box center [915, 298] width 547 height 21
click at [544, 89] on link "Activité professionnelle" at bounding box center [551, 92] width 148 height 22
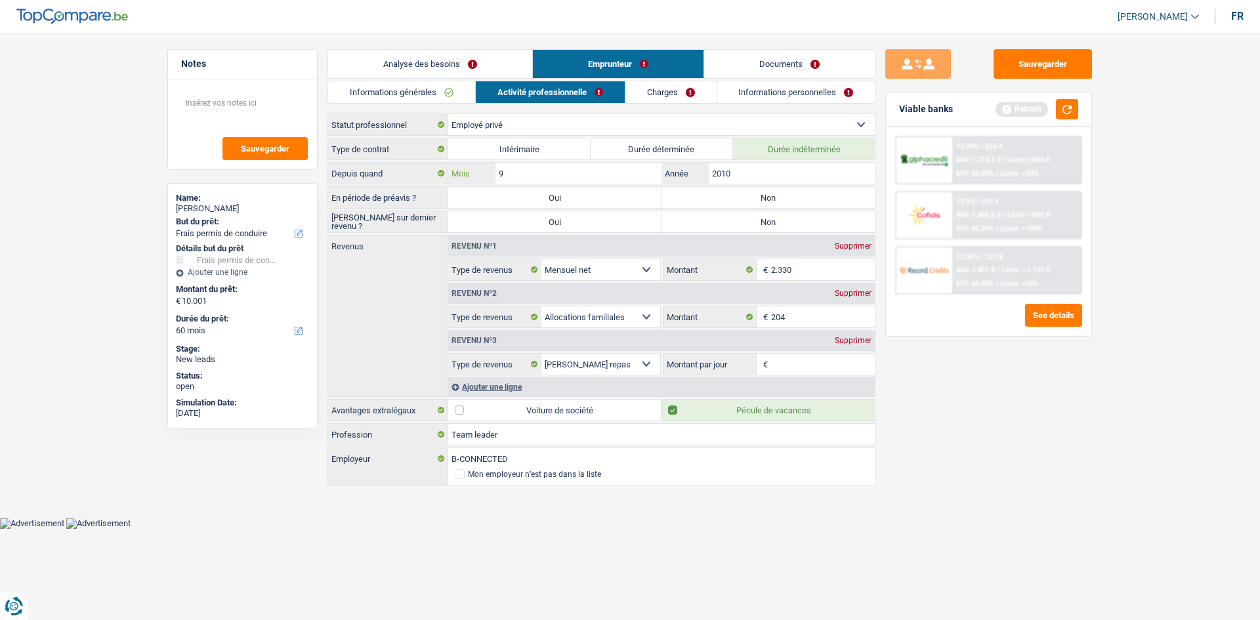
click at [549, 170] on input "9" at bounding box center [579, 173] width 166 height 21
click at [727, 201] on label "Non" at bounding box center [768, 197] width 213 height 21
click at [727, 201] on input "Non" at bounding box center [768, 197] width 213 height 21
radio input "true"
click at [728, 220] on label "Non" at bounding box center [768, 221] width 213 height 21
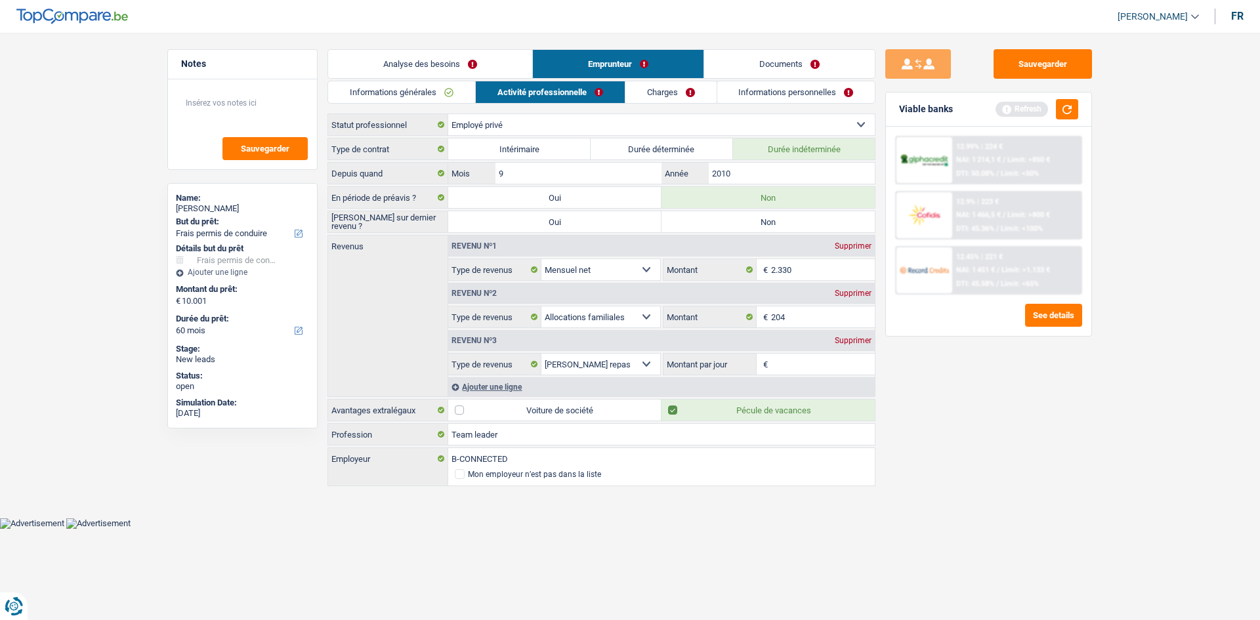
click at [728, 220] on input "Non" at bounding box center [768, 221] width 213 height 21
radio input "true"
click at [791, 362] on input "Montant par jour" at bounding box center [823, 364] width 104 height 21
type input "8,0"
click at [664, 89] on link "Charges" at bounding box center [671, 92] width 91 height 22
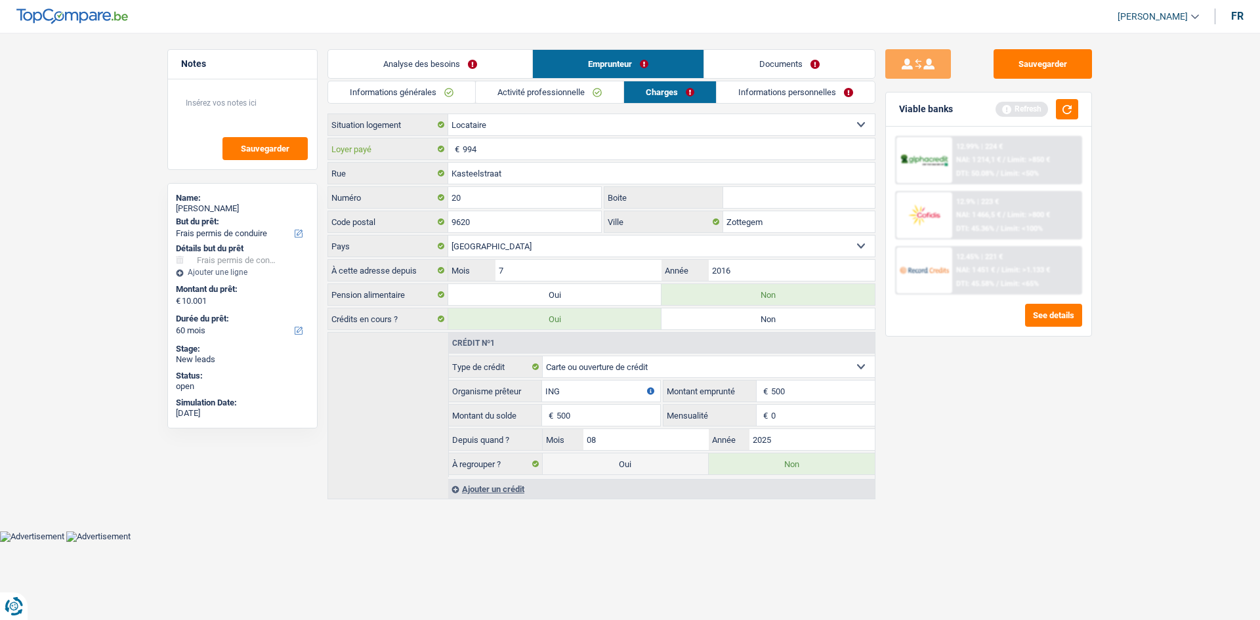
click at [510, 144] on input "994" at bounding box center [669, 149] width 412 height 21
type input "9"
type input "859"
click at [745, 198] on input "Boite" at bounding box center [799, 197] width 152 height 21
type input "6"
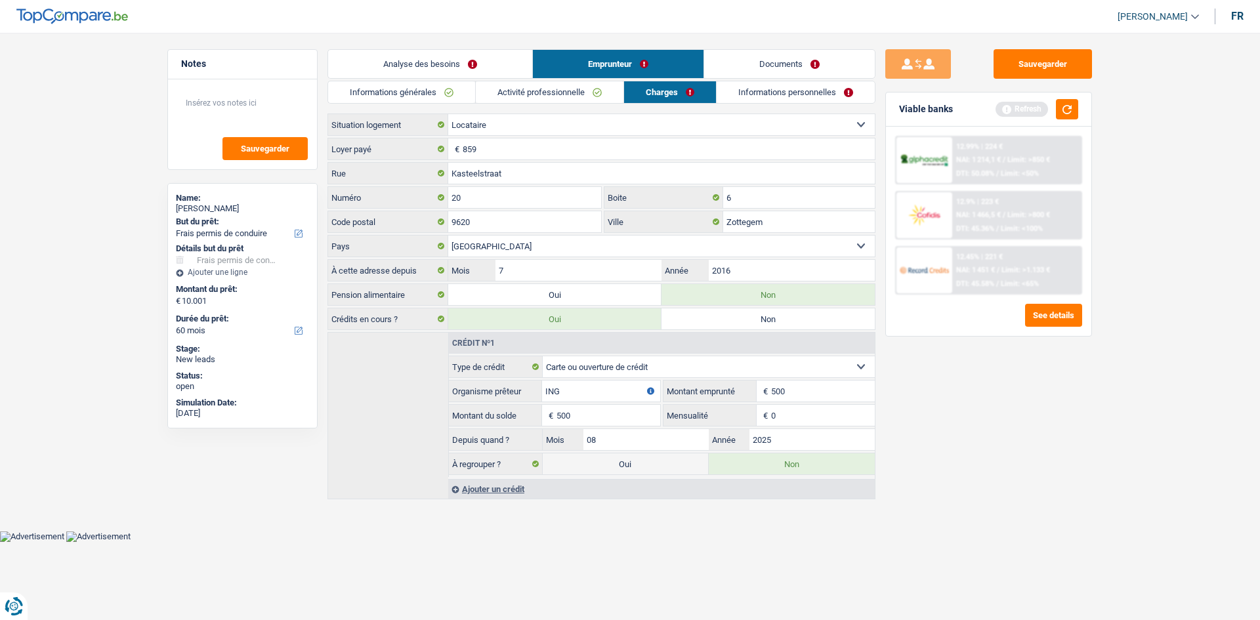
drag, startPoint x: 580, startPoint y: 278, endPoint x: 379, endPoint y: 375, distance: 223.1
click at [376, 375] on div "Crédit nº1 Carte ou ouverture de crédit Prêt hypothécaire Vente à tempérament P…" at bounding box center [602, 415] width 548 height 167
click at [792, 92] on link "Informations personnelles" at bounding box center [796, 92] width 158 height 22
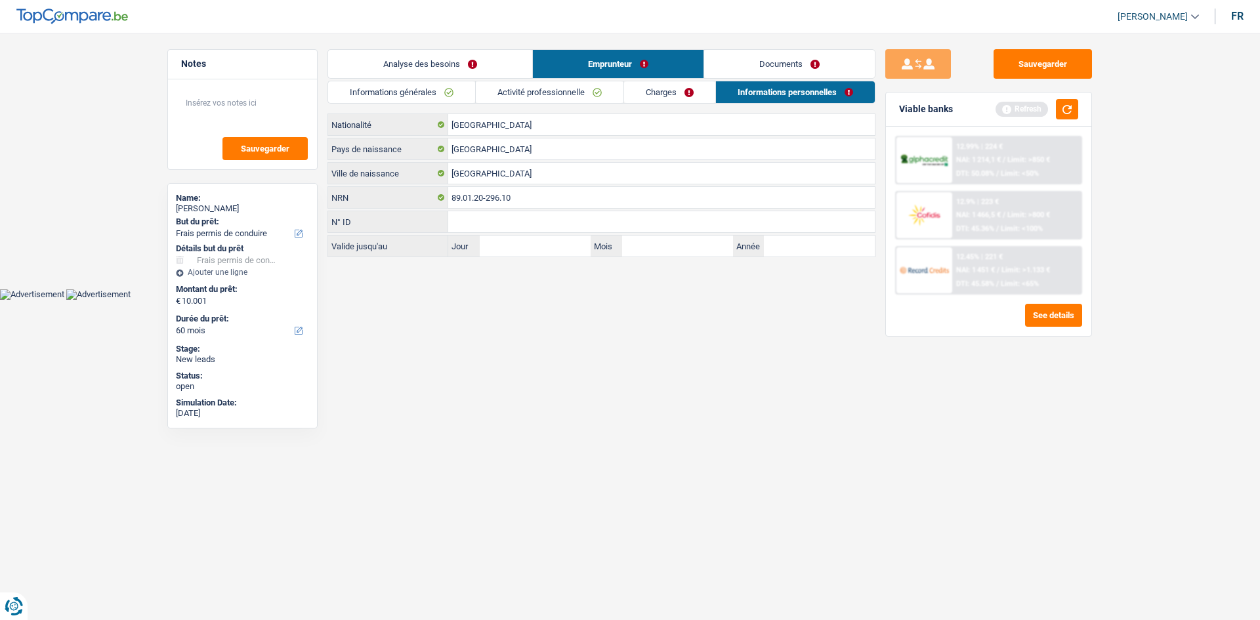
click at [456, 61] on link "Analyse des besoins" at bounding box center [430, 64] width 204 height 28
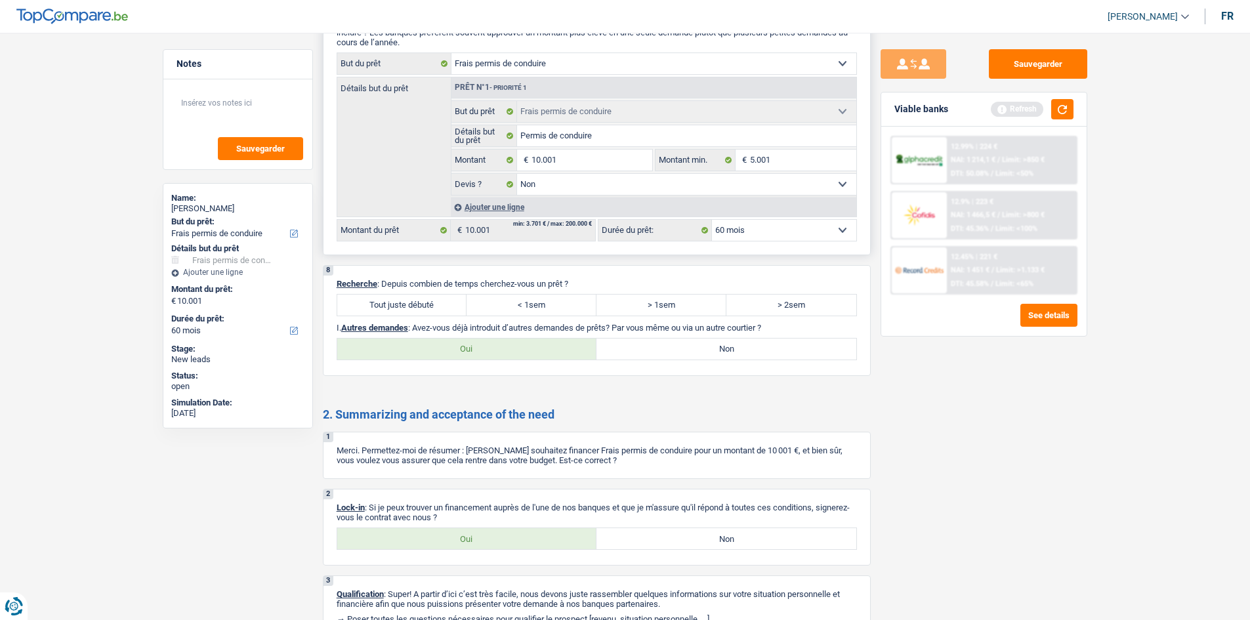
scroll to position [1641, 0]
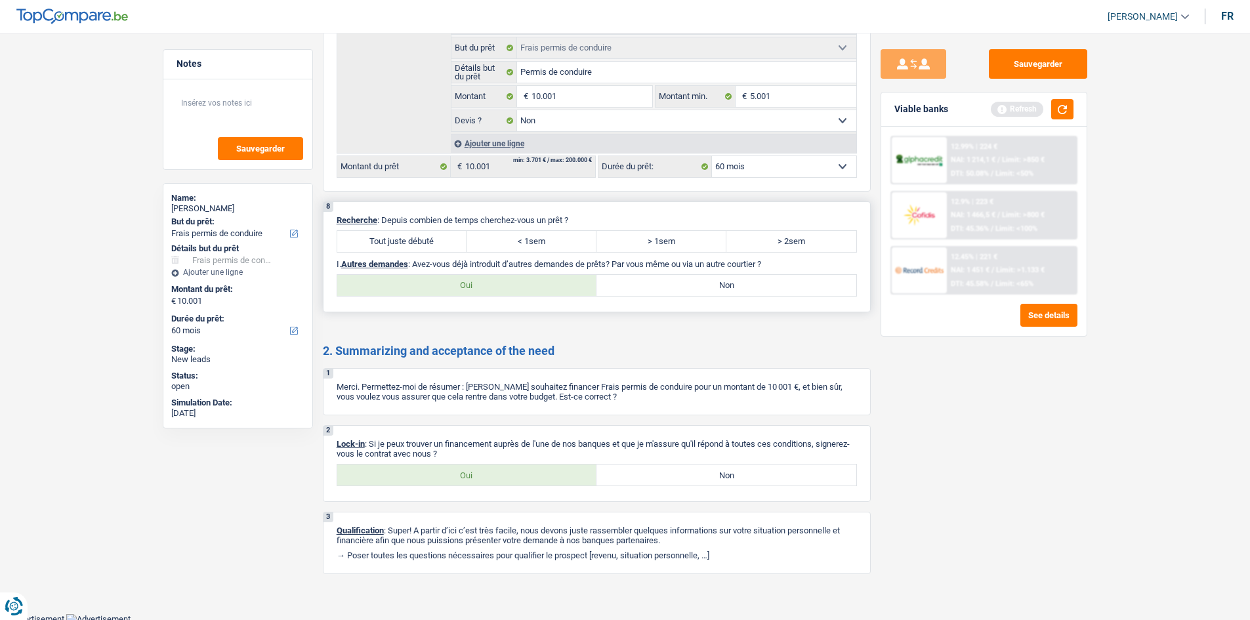
drag, startPoint x: 513, startPoint y: 242, endPoint x: 570, endPoint y: 303, distance: 84.0
click at [515, 242] on label "< 1sem" at bounding box center [532, 241] width 130 height 21
click at [515, 242] on input "< 1sem" at bounding box center [532, 241] width 130 height 21
radio input "true"
click at [542, 291] on label "Oui" at bounding box center [467, 285] width 260 height 21
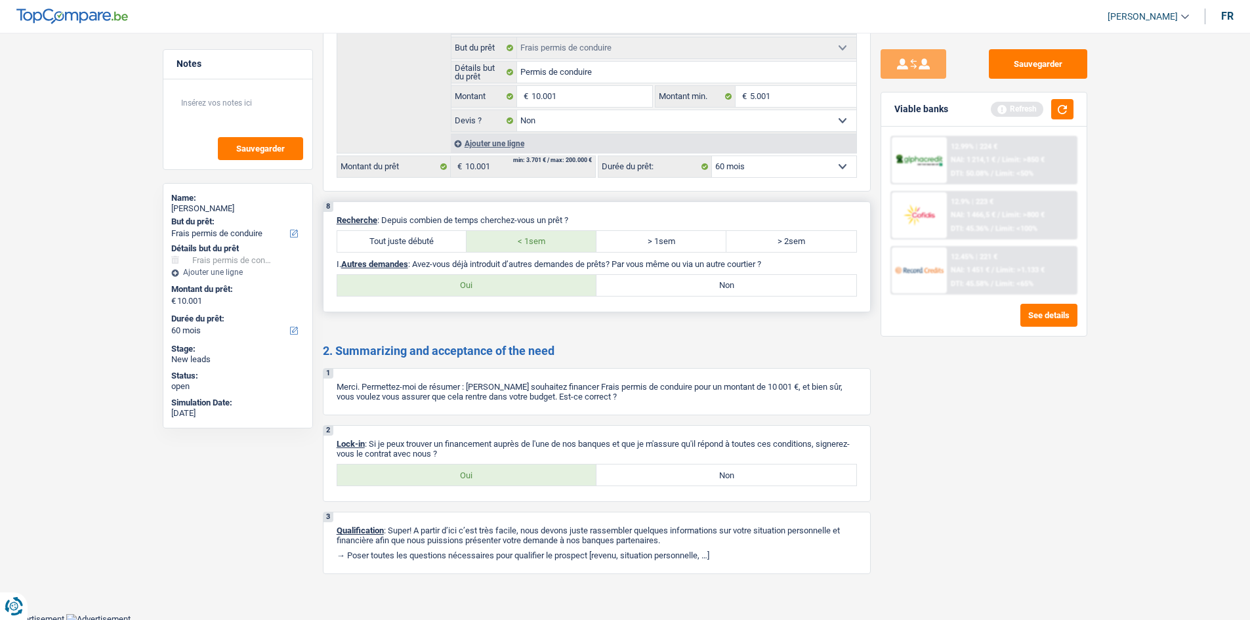
click at [542, 291] on input "Oui" at bounding box center [467, 285] width 260 height 21
radio input "true"
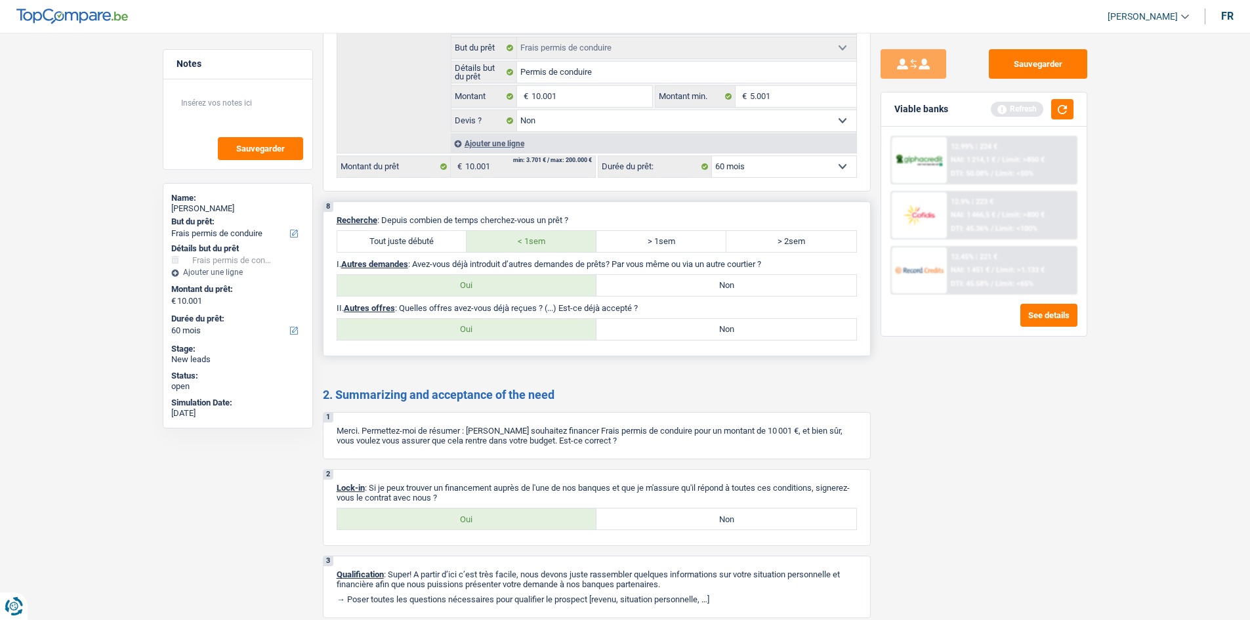
click at [683, 286] on label "Non" at bounding box center [727, 285] width 260 height 21
click at [683, 286] on input "Non" at bounding box center [727, 285] width 260 height 21
radio input "true"
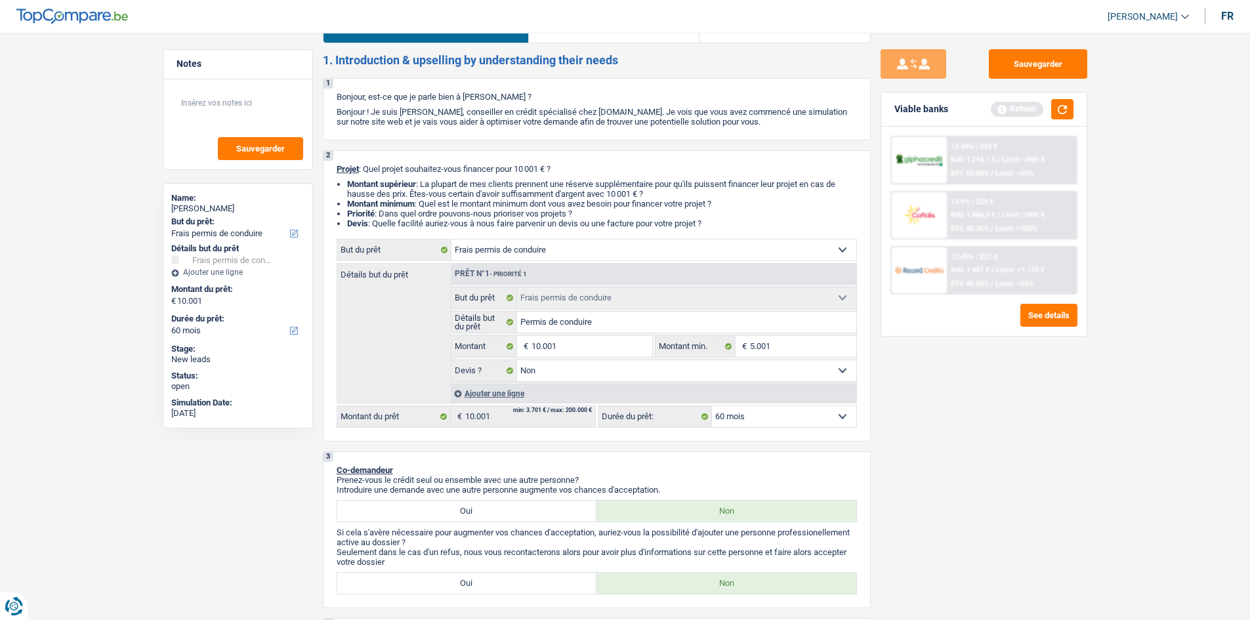
scroll to position [3, 0]
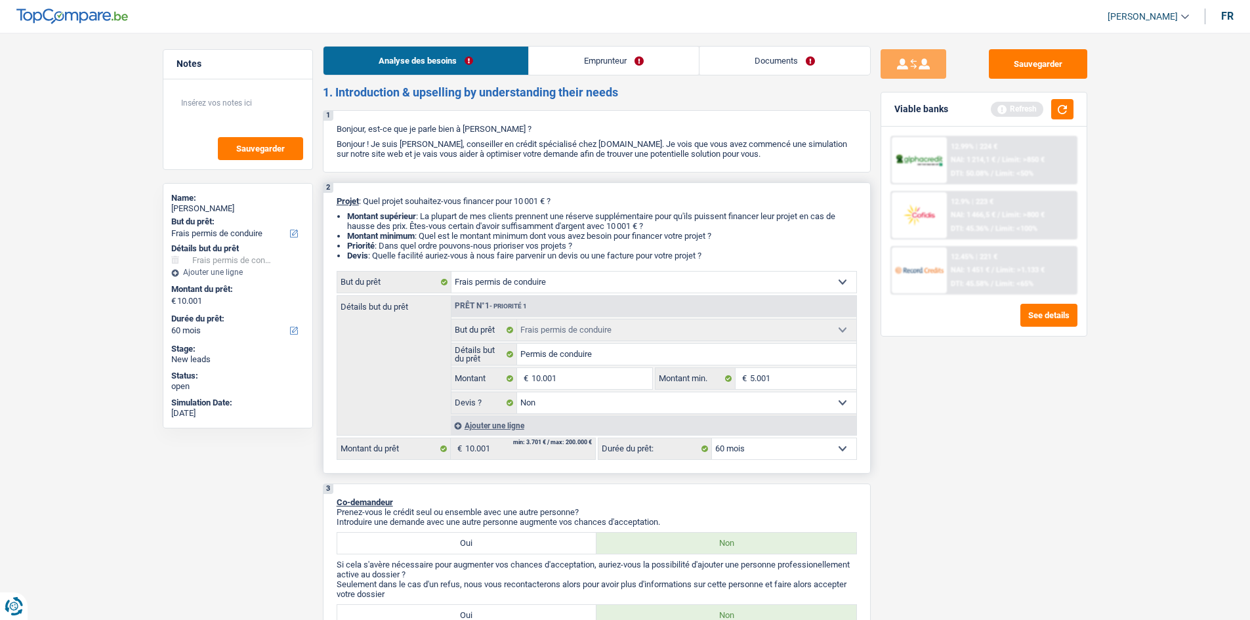
click at [803, 447] on select "12 mois 18 mois 24 mois 30 mois 36 mois 42 mois 48 mois 60 mois Sélectionner un…" at bounding box center [784, 448] width 144 height 21
click at [806, 448] on select "12 mois 18 mois 24 mois 30 mois 36 mois 42 mois 48 mois 60 mois Sélectionner un…" at bounding box center [784, 448] width 144 height 21
click at [1056, 114] on button "button" at bounding box center [1063, 109] width 22 height 20
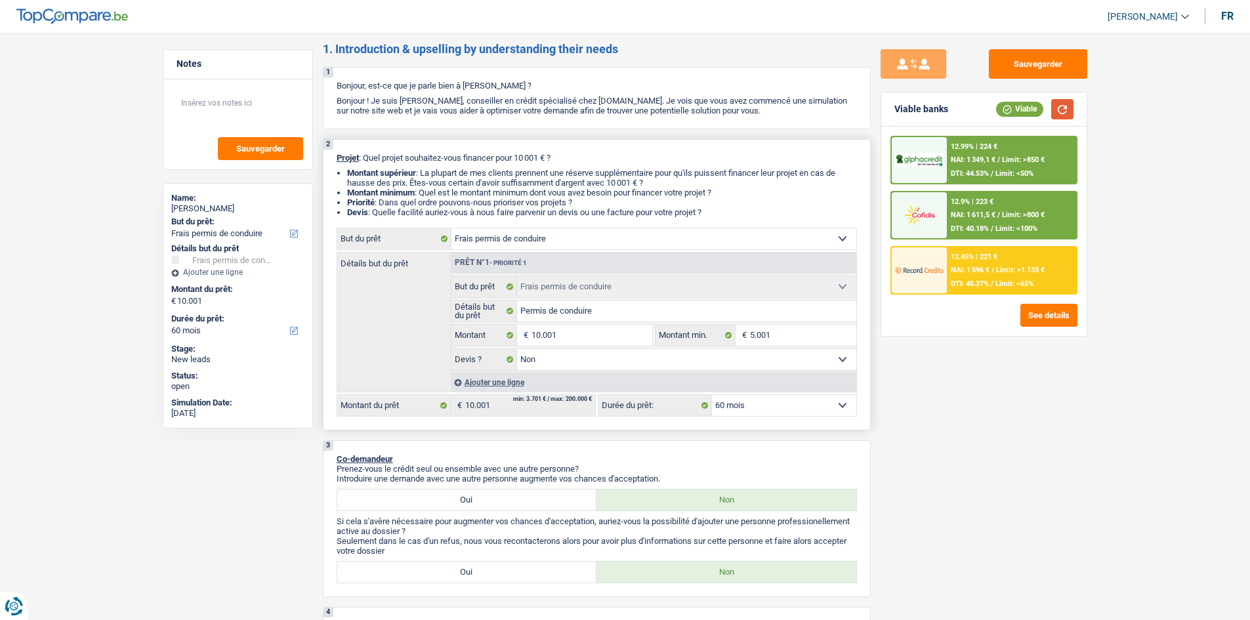
scroll to position [69, 0]
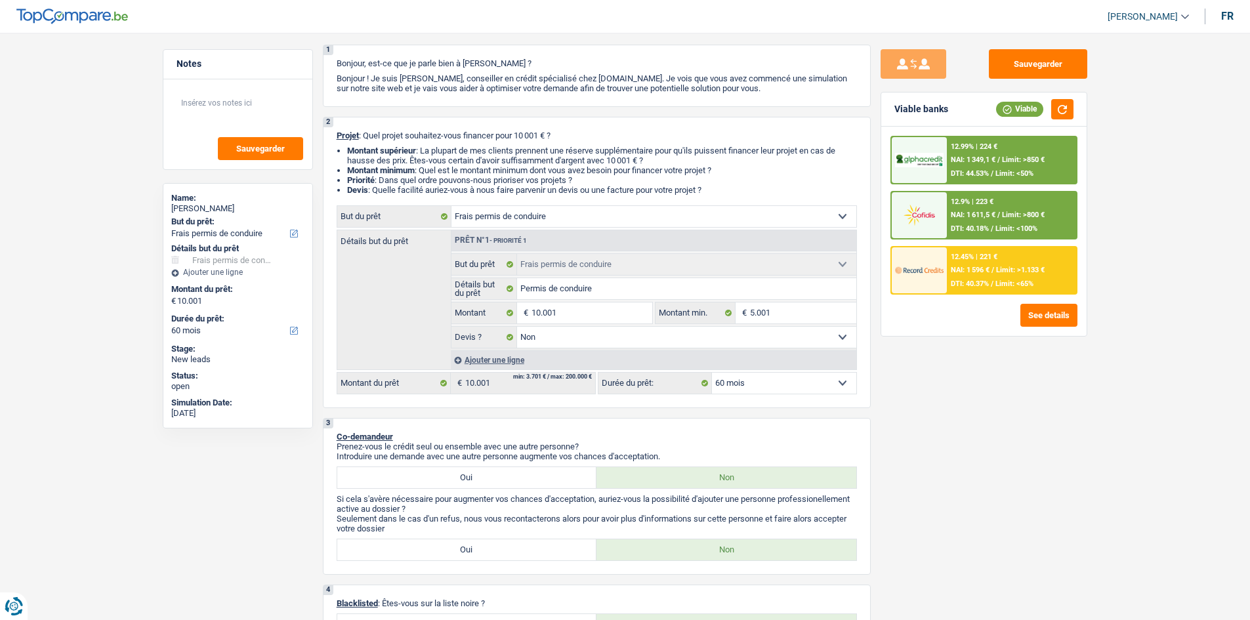
click at [1003, 156] on span "Limit: >850 €" at bounding box center [1023, 160] width 43 height 9
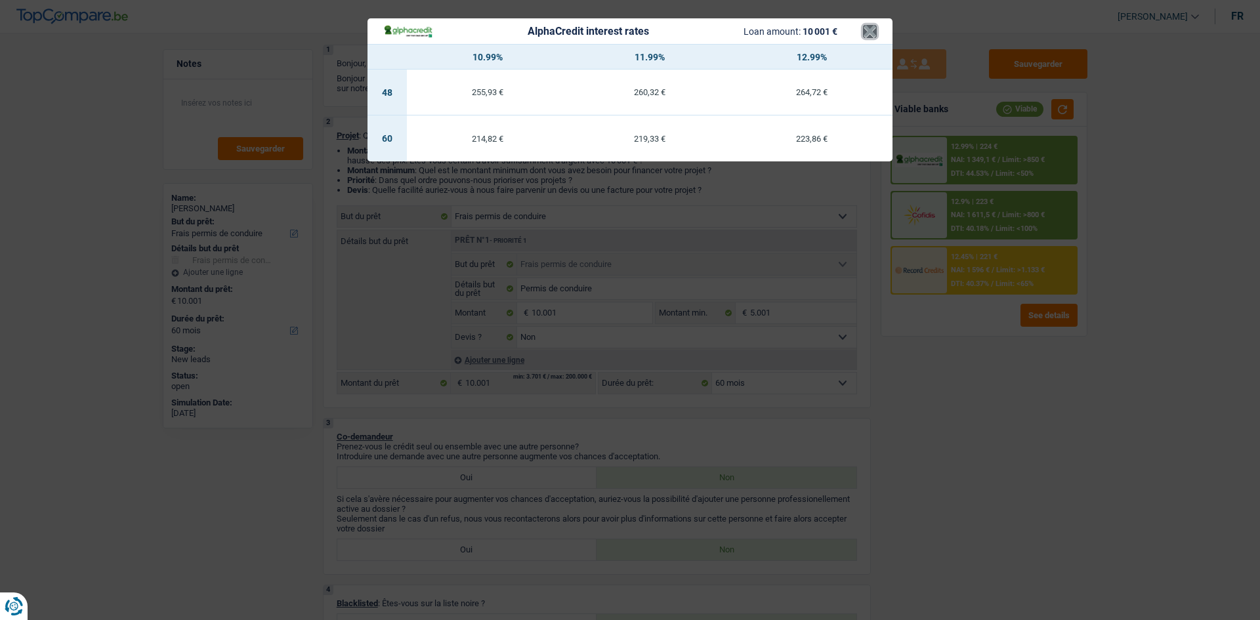
click at [865, 32] on button "×" at bounding box center [870, 31] width 14 height 13
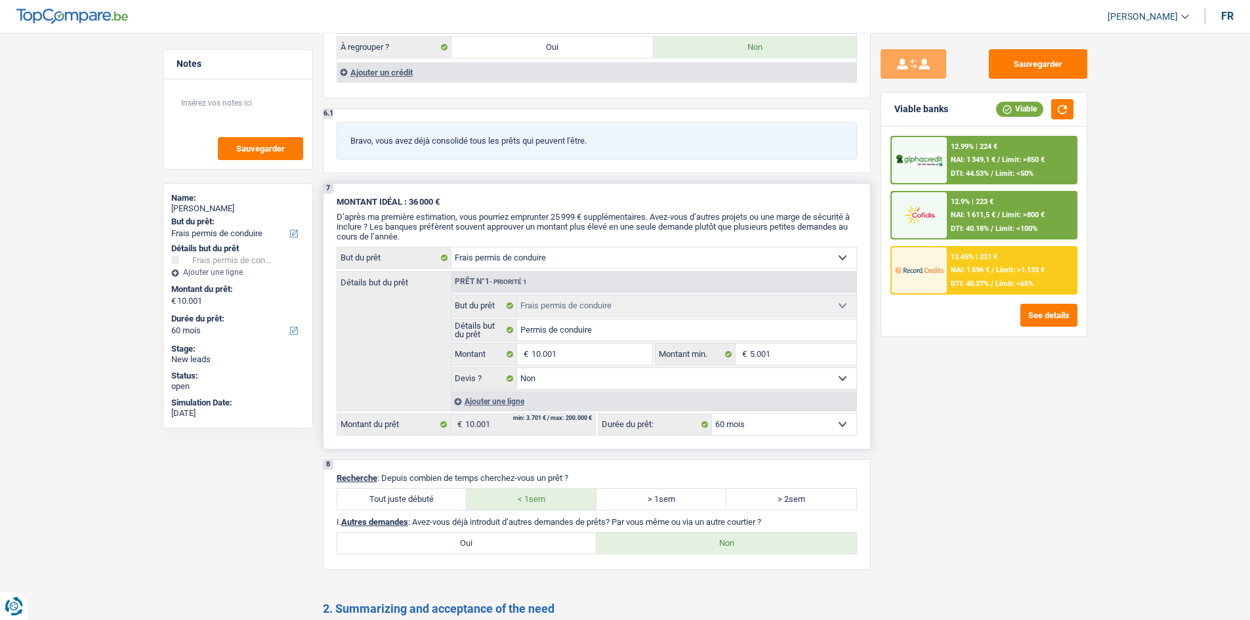
scroll to position [1644, 0]
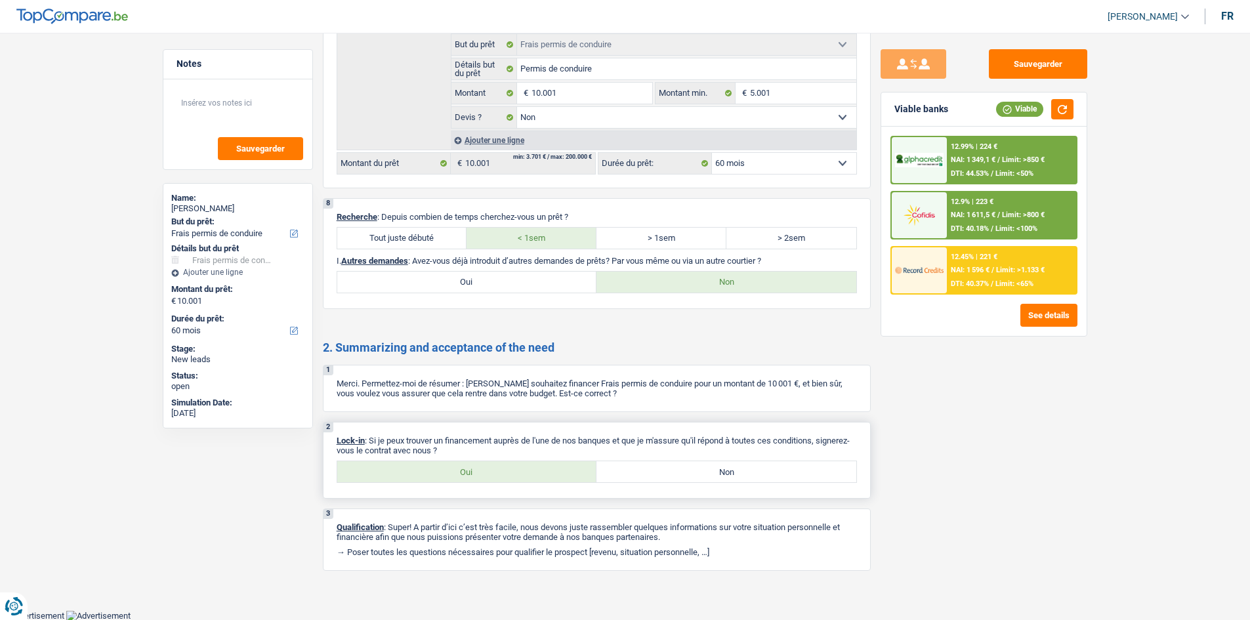
click at [463, 477] on label "Oui" at bounding box center [467, 471] width 260 height 21
click at [463, 477] on input "Oui" at bounding box center [467, 471] width 260 height 21
radio input "true"
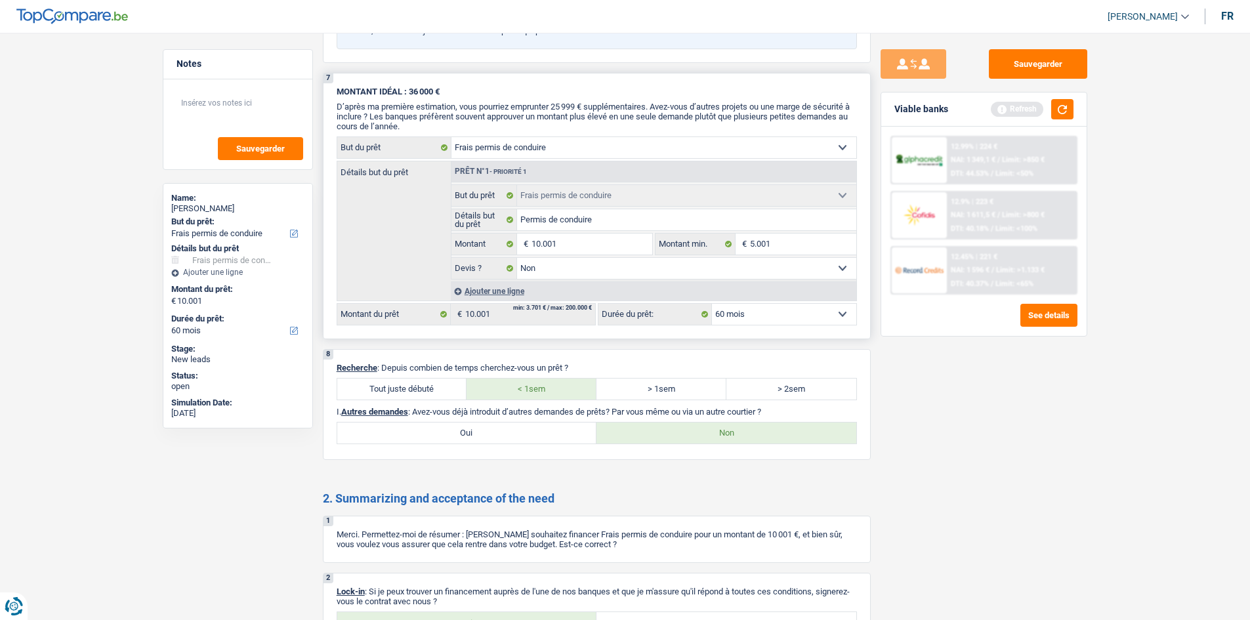
scroll to position [1316, 0]
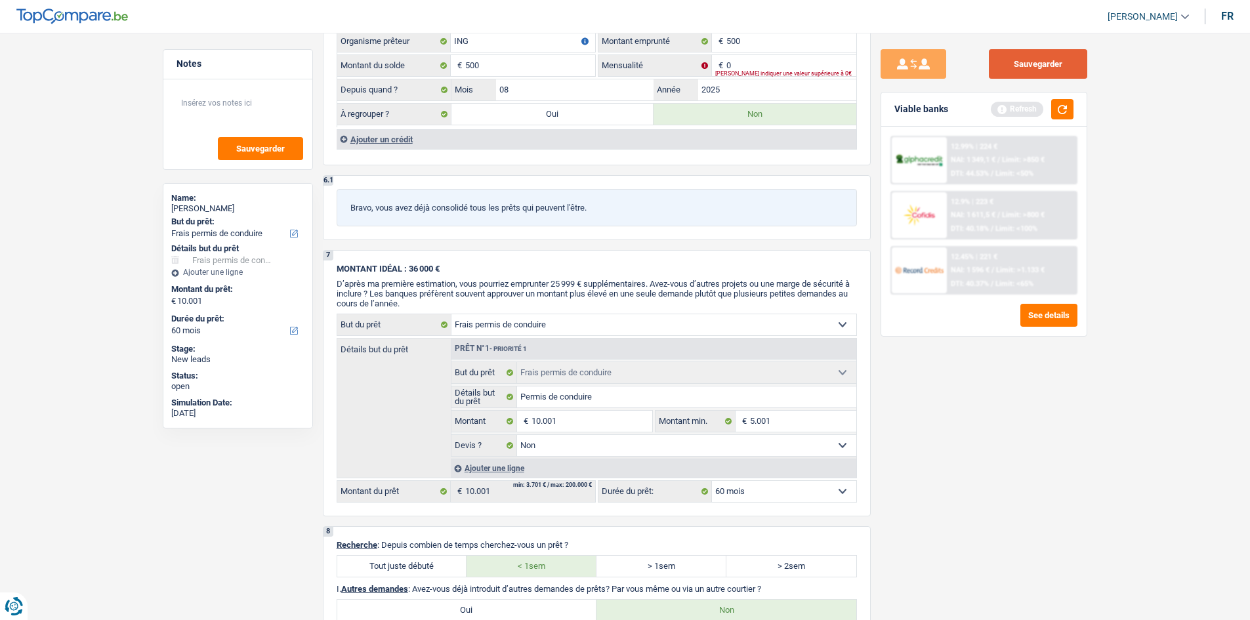
click at [1050, 56] on button "Sauvegarder" at bounding box center [1038, 64] width 98 height 30
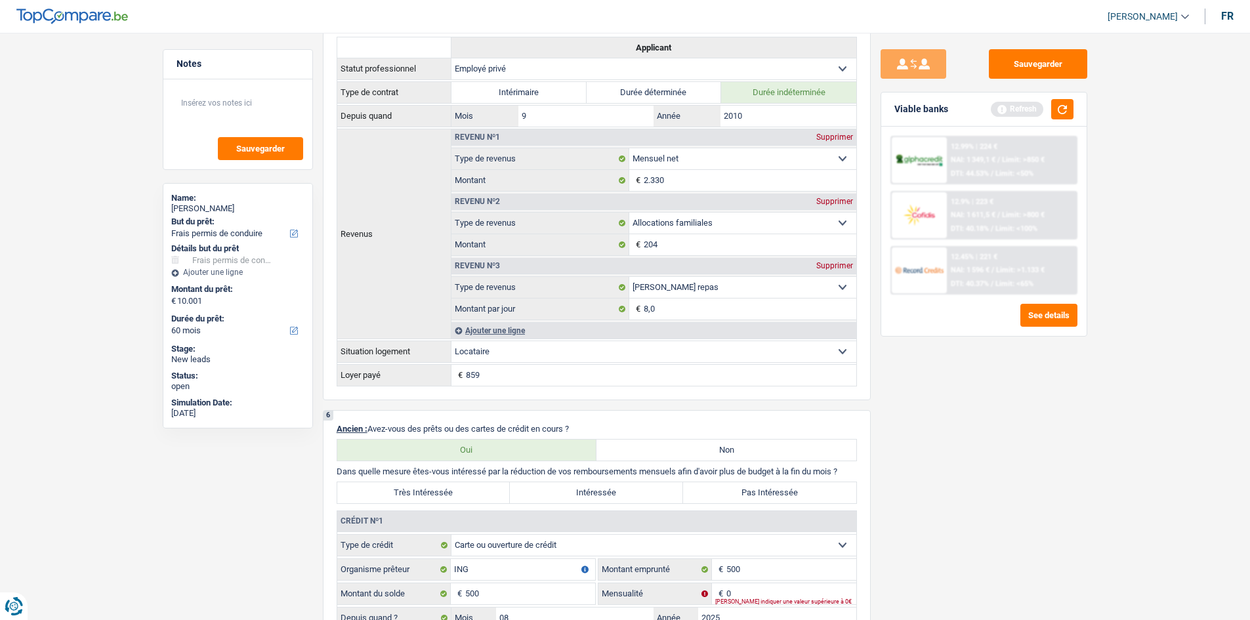
scroll to position [985, 0]
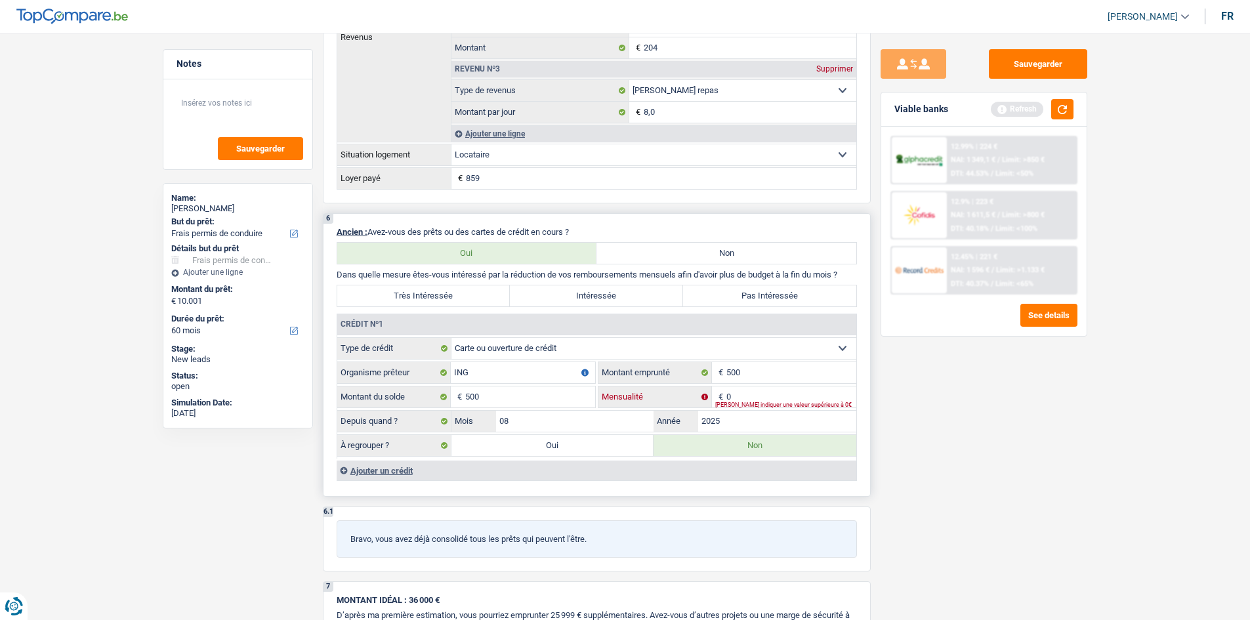
click at [735, 395] on input "0" at bounding box center [792, 397] width 130 height 21
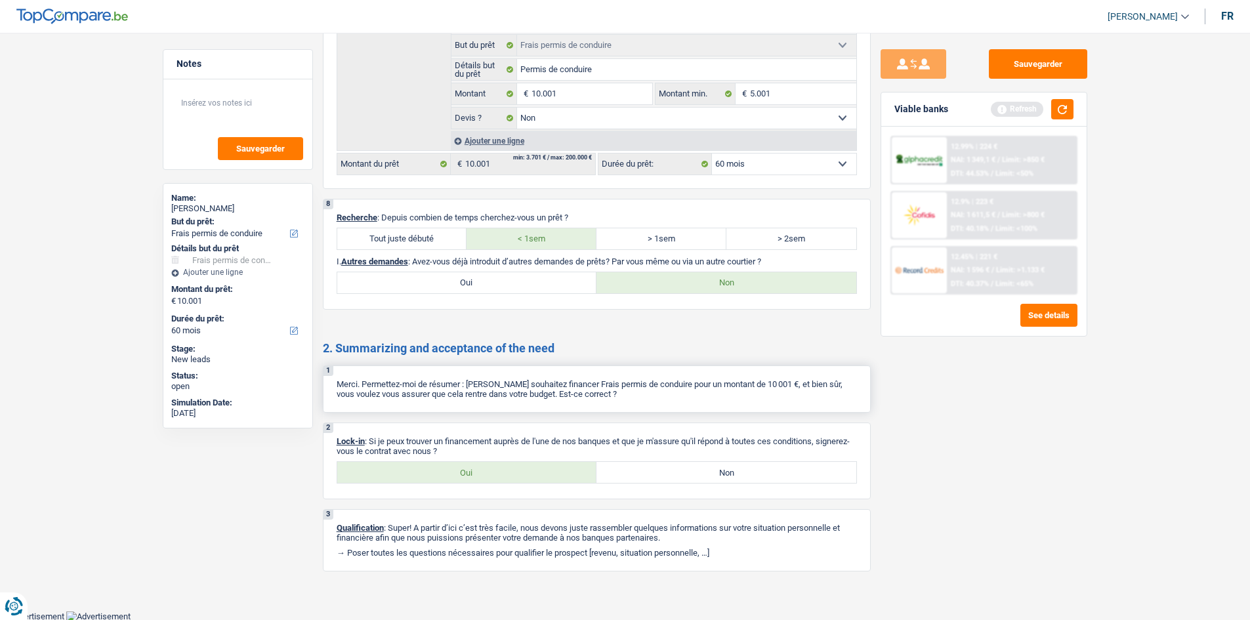
scroll to position [1644, 0]
type input "1"
click at [1061, 110] on button "button" at bounding box center [1063, 109] width 22 height 20
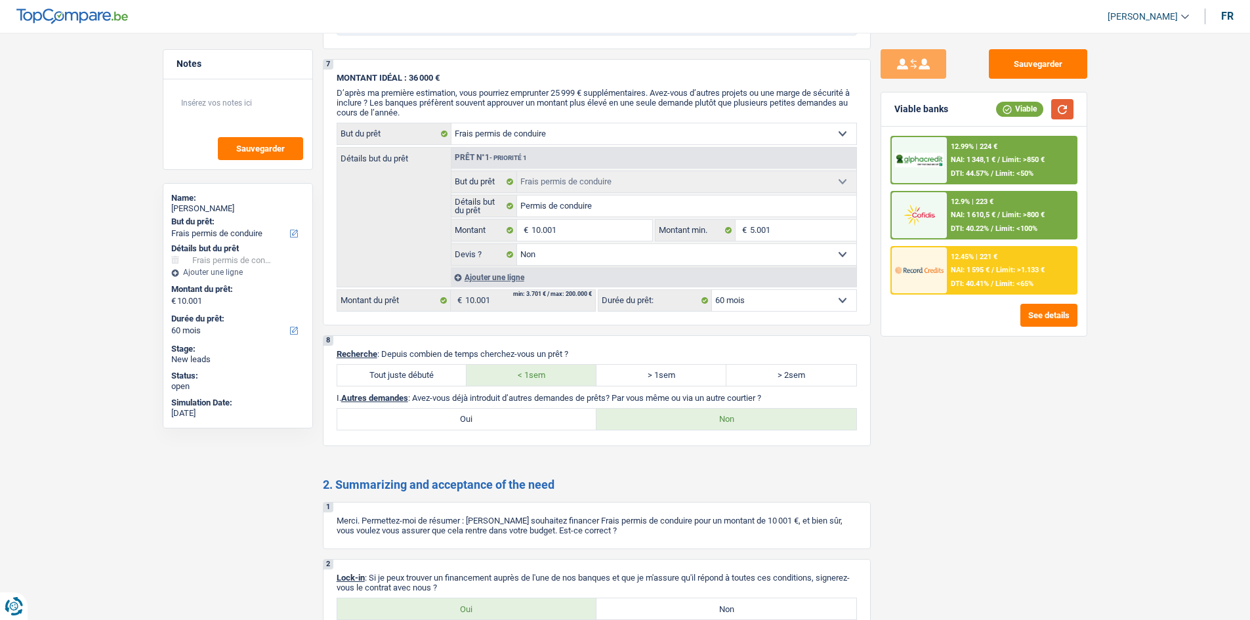
scroll to position [1579, 0]
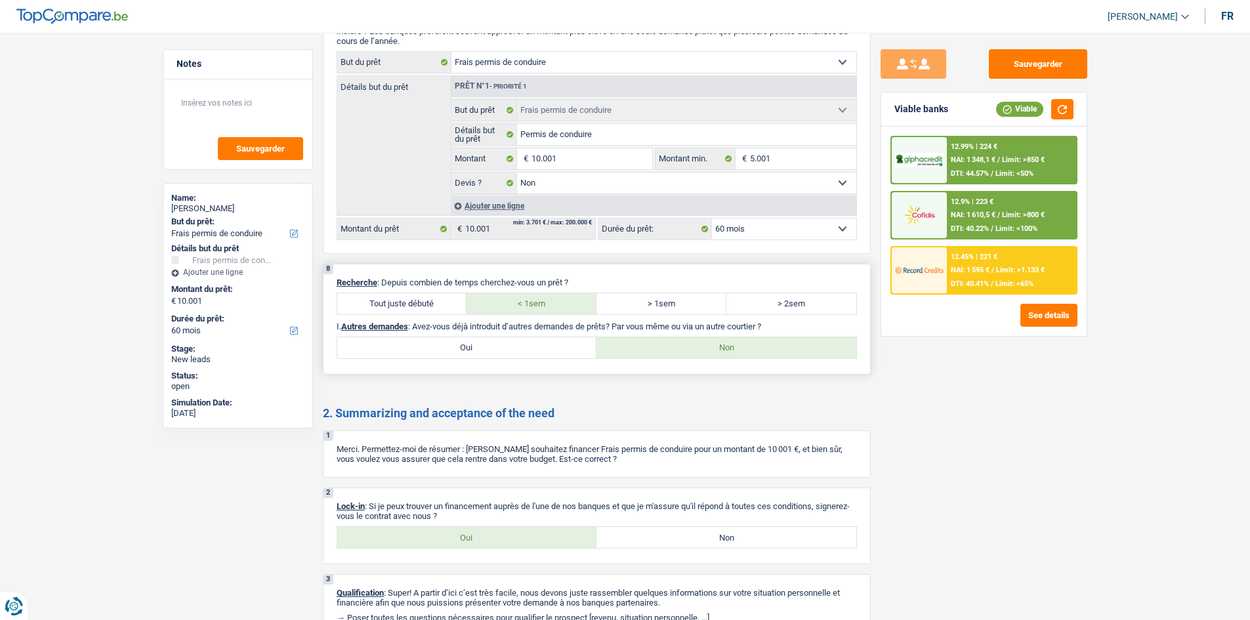
click at [465, 349] on label "Oui" at bounding box center [467, 347] width 260 height 21
click at [465, 349] on input "Oui" at bounding box center [467, 347] width 260 height 21
radio input "true"
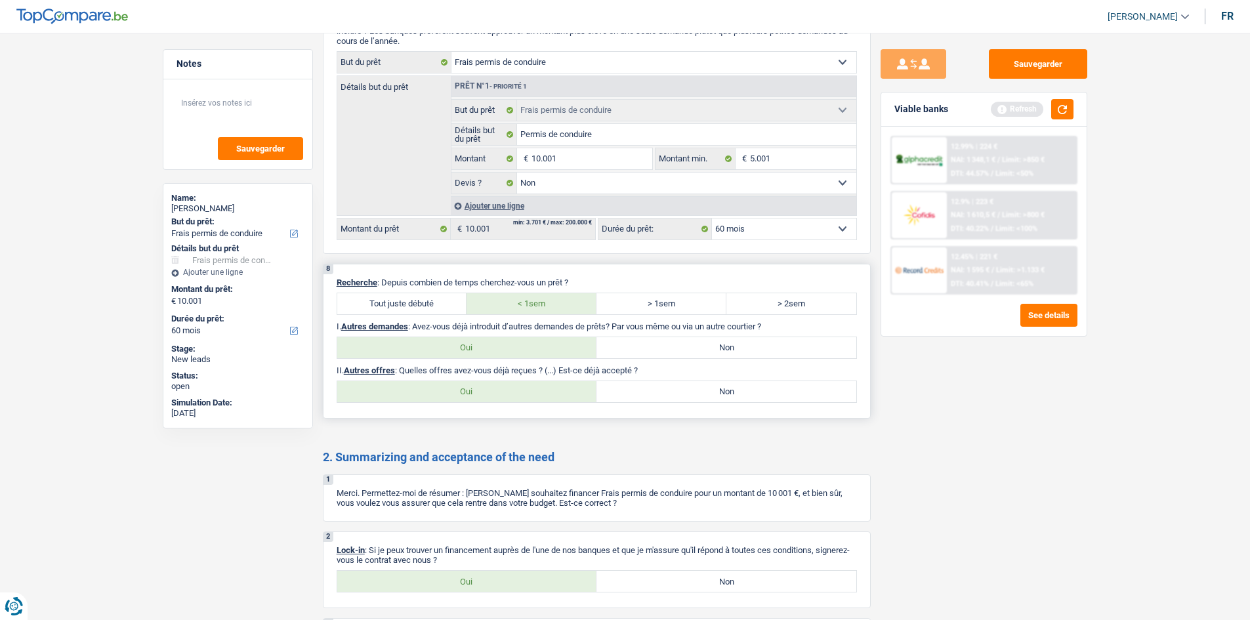
click at [691, 388] on label "Non" at bounding box center [727, 391] width 260 height 21
click at [691, 388] on input "Non" at bounding box center [727, 391] width 260 height 21
radio input "true"
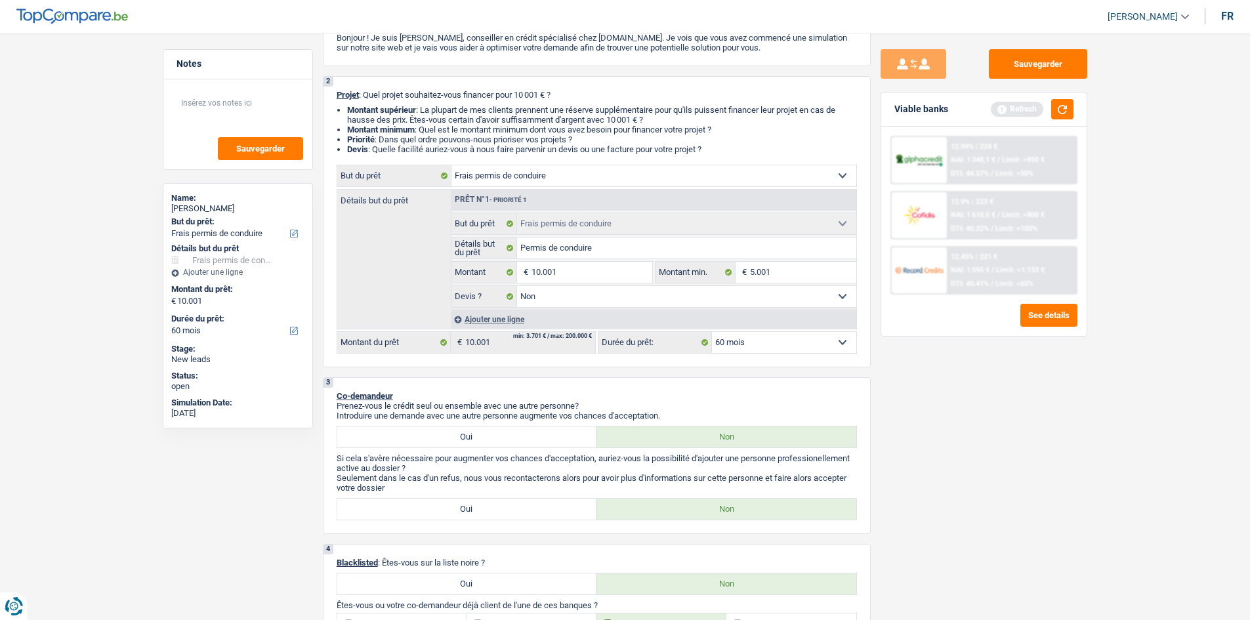
scroll to position [0, 0]
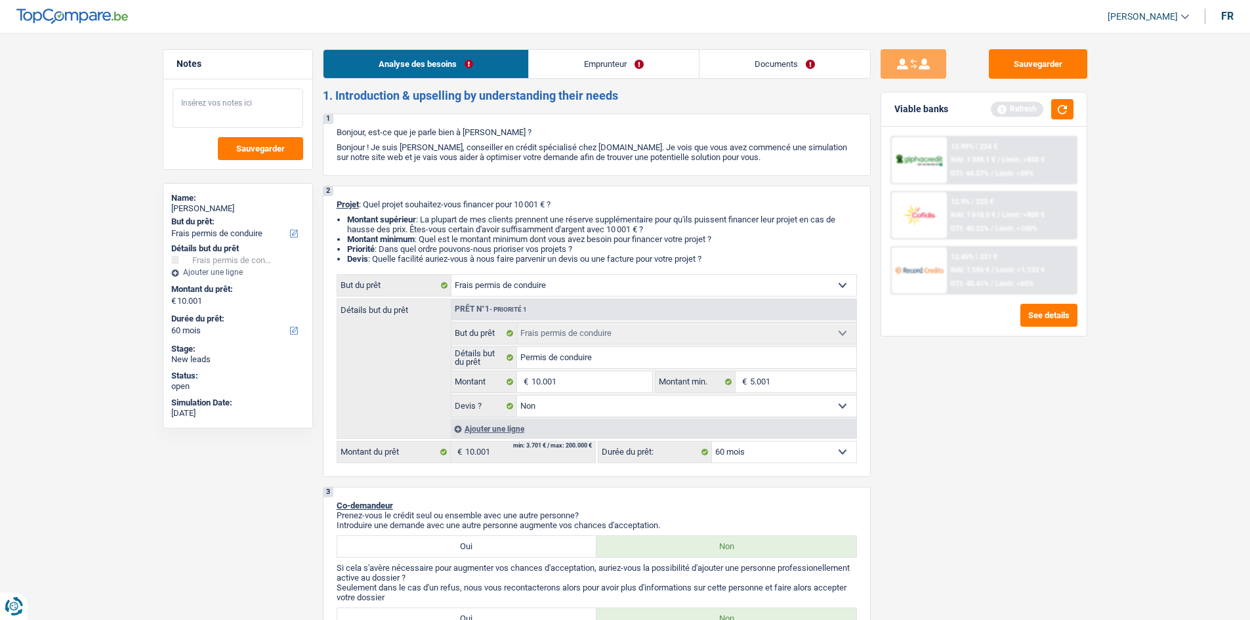
click at [248, 111] on textarea at bounding box center [238, 108] width 131 height 39
click at [274, 100] on textarea "a été refusé chez Cofidis" at bounding box center [238, 108] width 131 height 39
click at [272, 99] on textarea "a été refusé chez Cofidis" at bounding box center [238, 108] width 131 height 39
type textarea "a été refusé chez Cofidis"
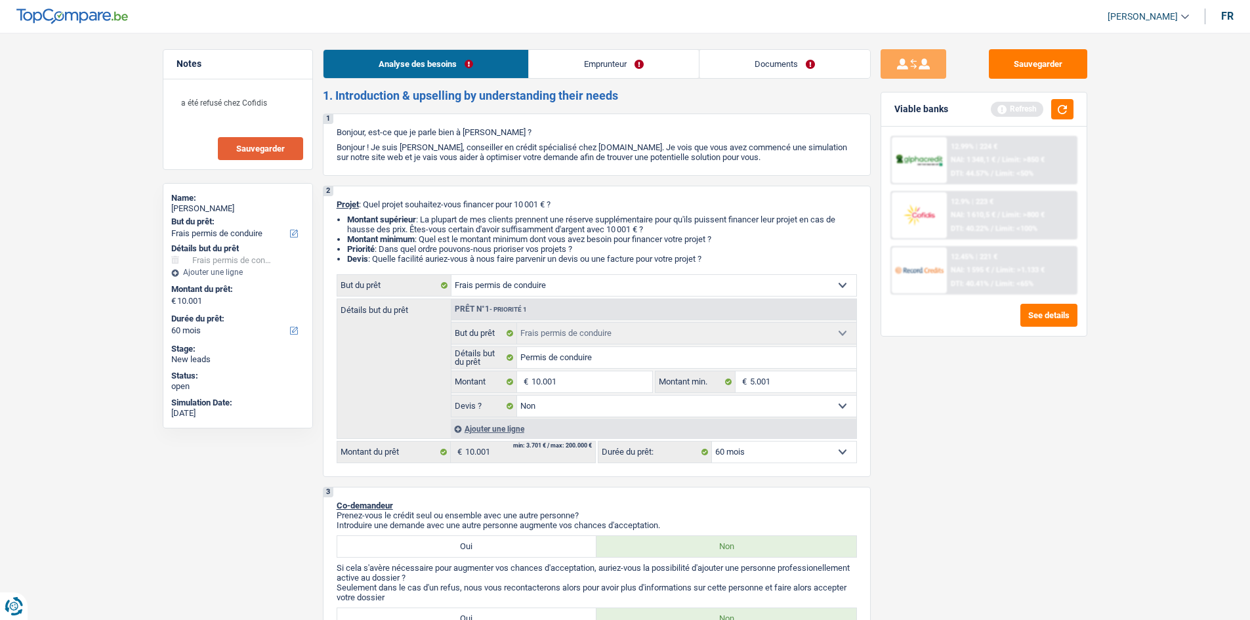
click at [276, 142] on button "Sauvegarder" at bounding box center [260, 148] width 85 height 23
click at [1004, 68] on button "Sauvegarder" at bounding box center [1038, 64] width 98 height 30
click at [1047, 68] on button "Sauvegarder" at bounding box center [1038, 64] width 98 height 30
